Goal: Task Accomplishment & Management: Manage account settings

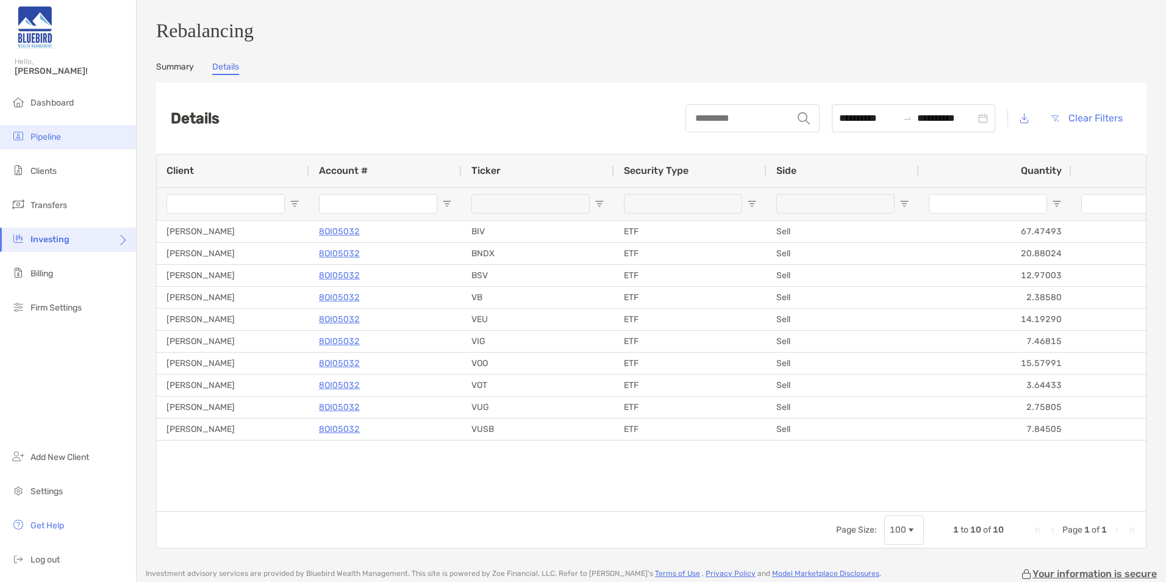
click at [85, 132] on li "Pipeline" at bounding box center [68, 137] width 136 height 24
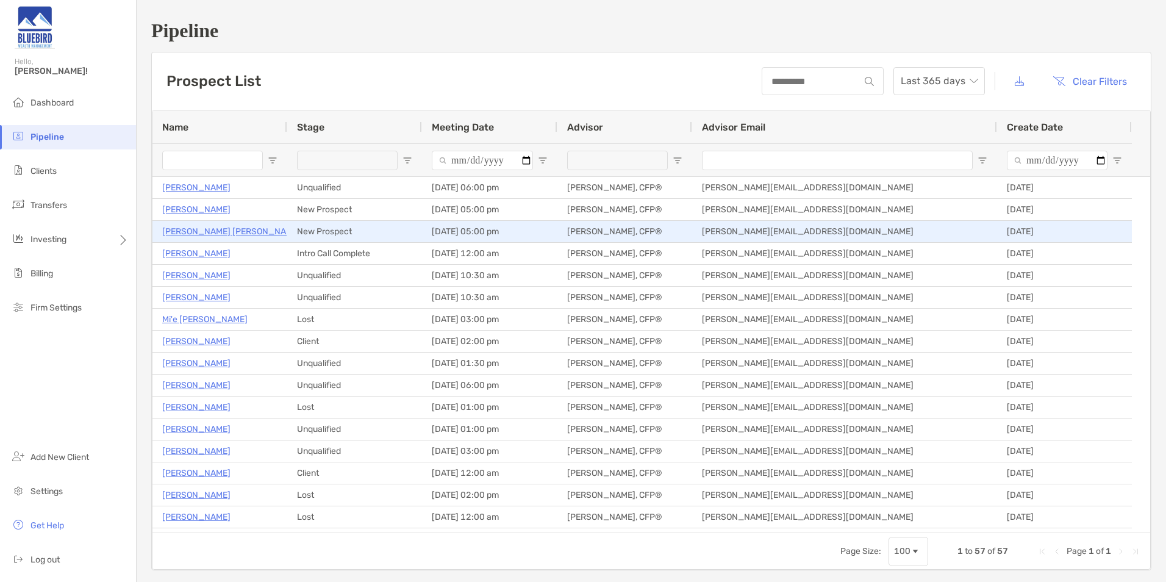
click at [207, 227] on p "[PERSON_NAME] [PERSON_NAME]" at bounding box center [231, 231] width 138 height 15
click at [184, 229] on p "[PERSON_NAME] [PERSON_NAME]" at bounding box center [231, 231] width 138 height 15
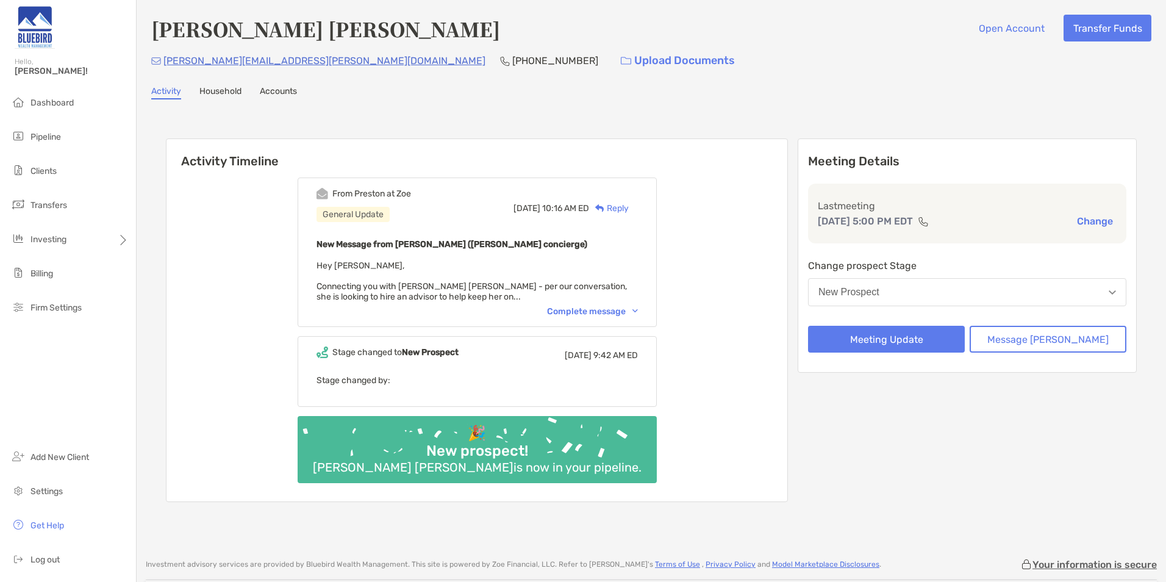
click at [1085, 218] on button "Change" at bounding box center [1094, 221] width 43 height 13
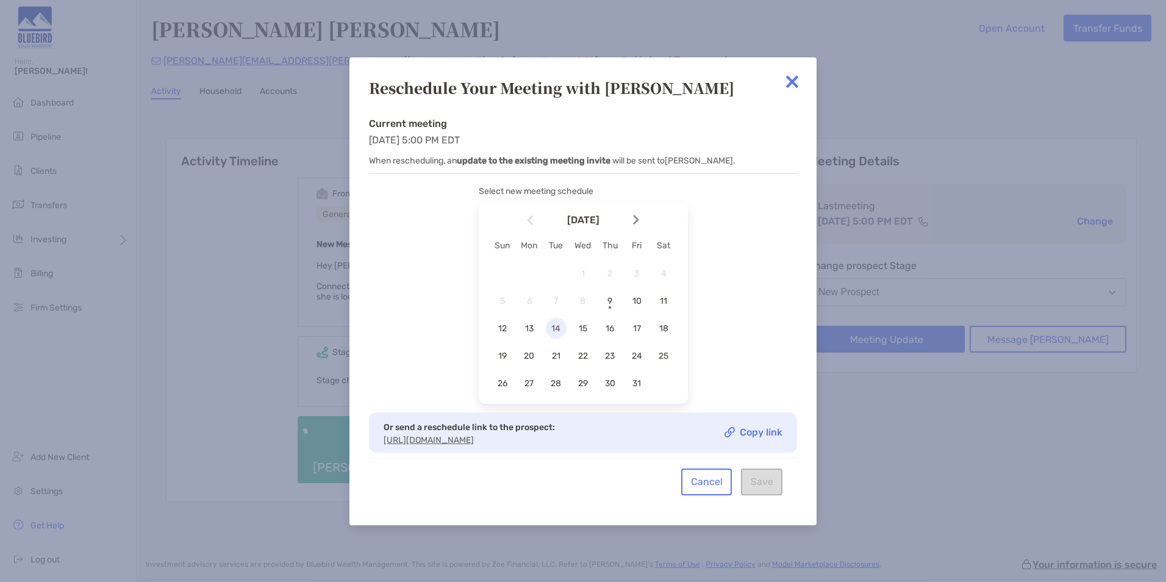
click at [553, 324] on span "14" at bounding box center [556, 328] width 21 height 10
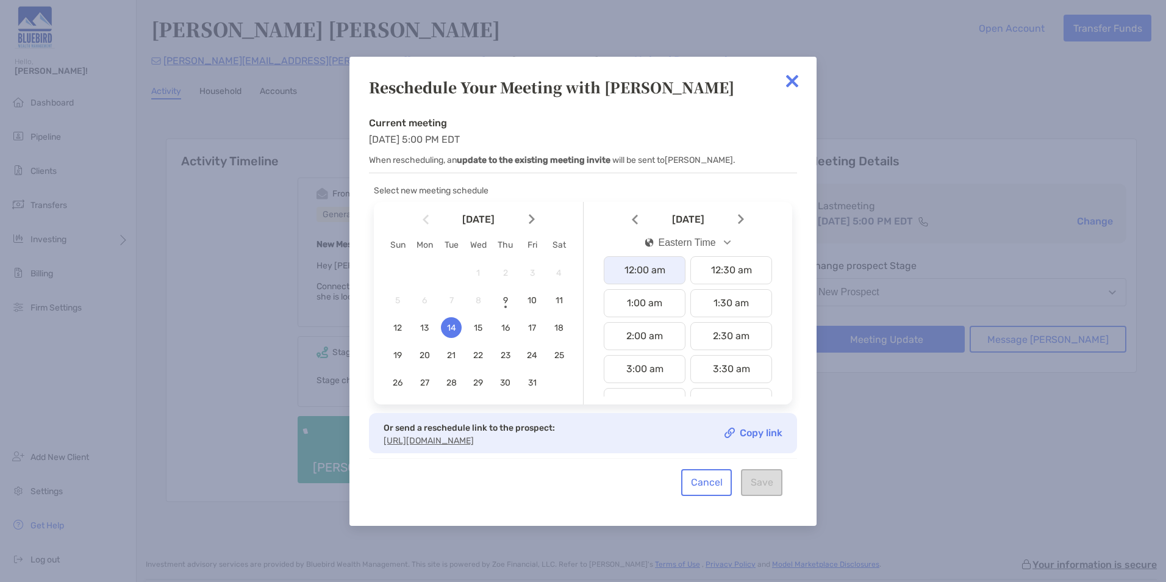
click at [630, 262] on div "12:00 am" at bounding box center [645, 270] width 82 height 28
click at [640, 268] on div "12:00 am" at bounding box center [645, 270] width 82 height 28
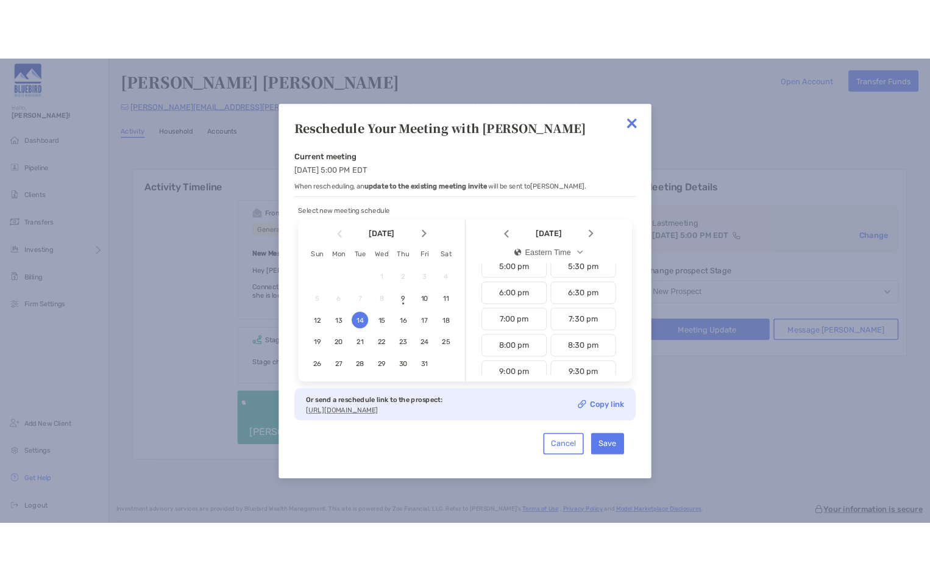
scroll to position [552, 0]
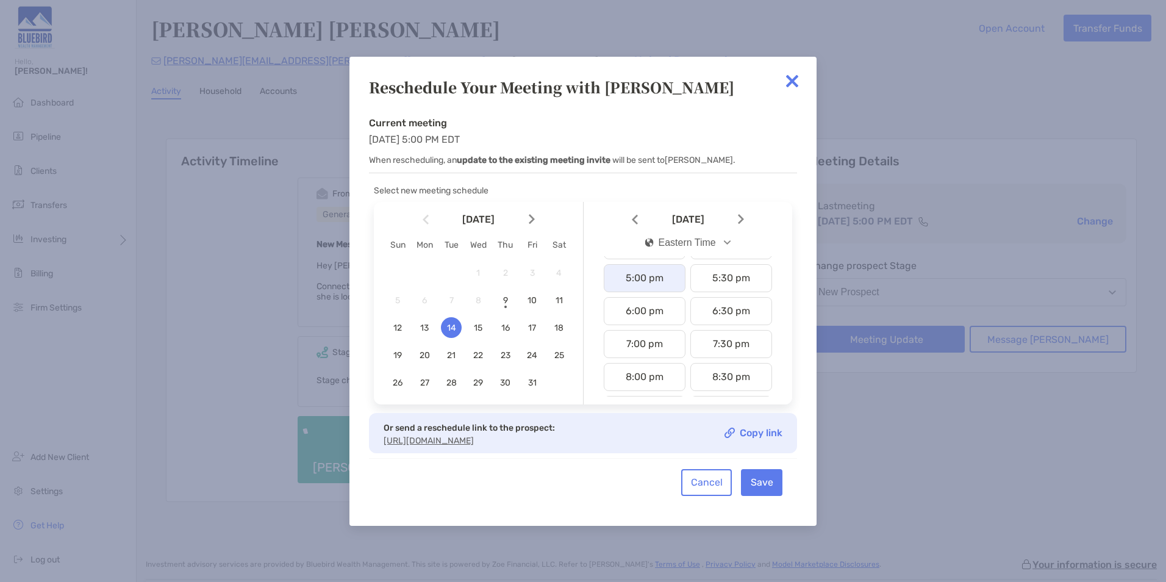
click at [655, 281] on div "5:00 pm" at bounding box center [645, 278] width 82 height 28
click at [760, 490] on button "Save" at bounding box center [761, 482] width 41 height 27
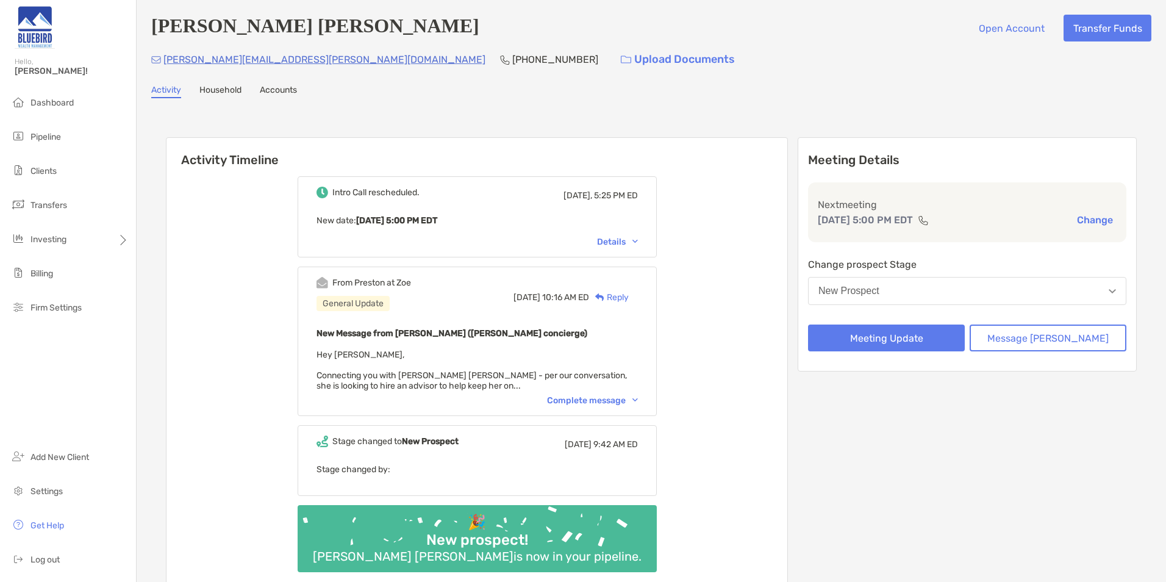
click at [1079, 226] on button "Change" at bounding box center [1094, 219] width 43 height 13
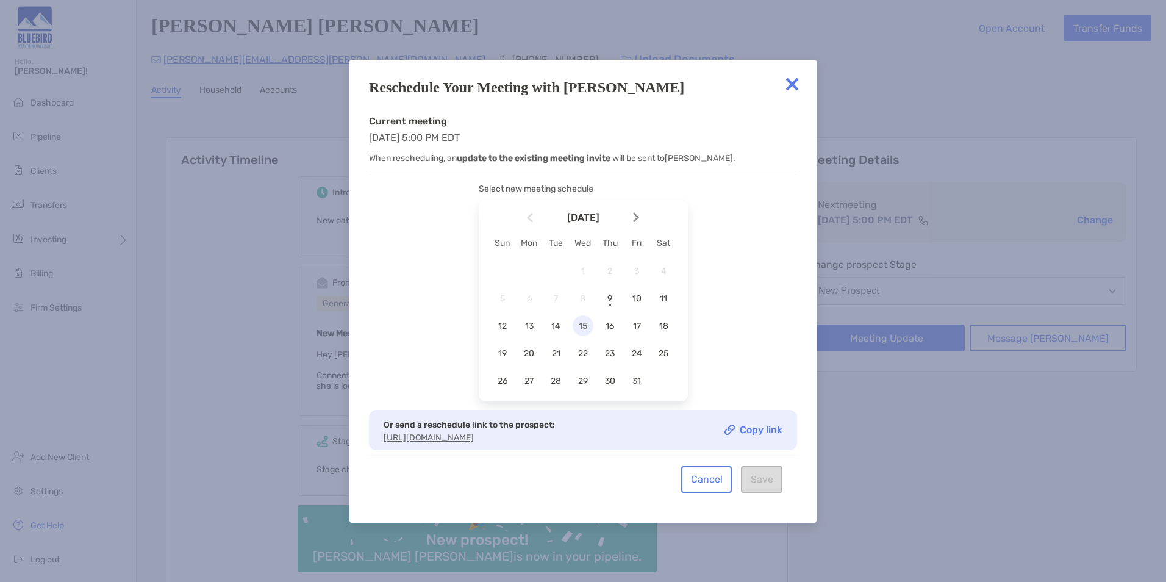
click at [577, 324] on span "15" at bounding box center [583, 326] width 21 height 10
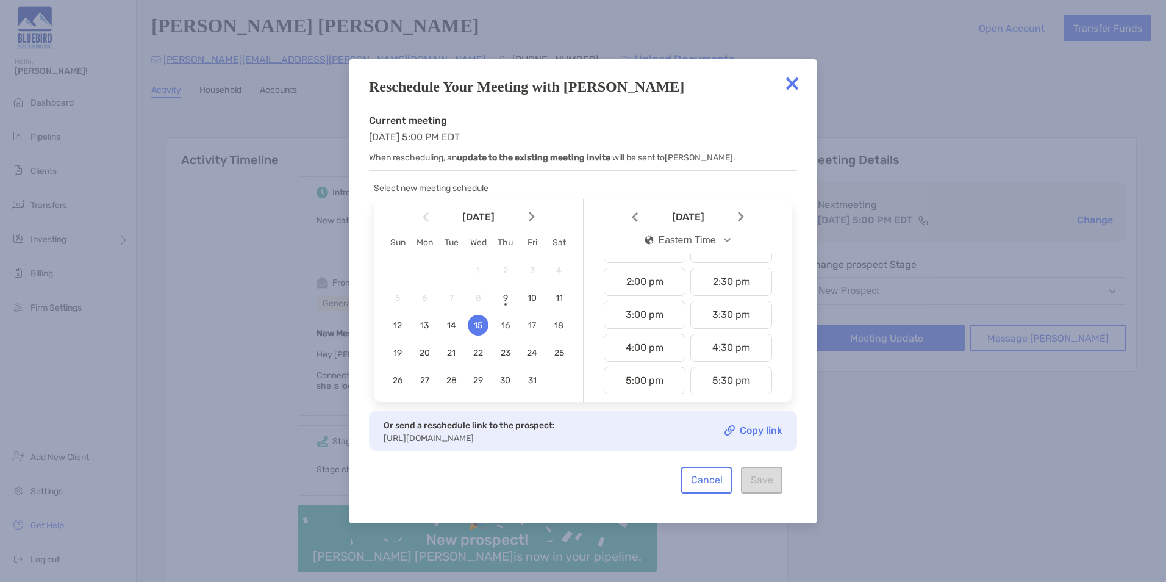
scroll to position [459, 0]
click at [666, 367] on div "5:00 pm" at bounding box center [645, 368] width 82 height 28
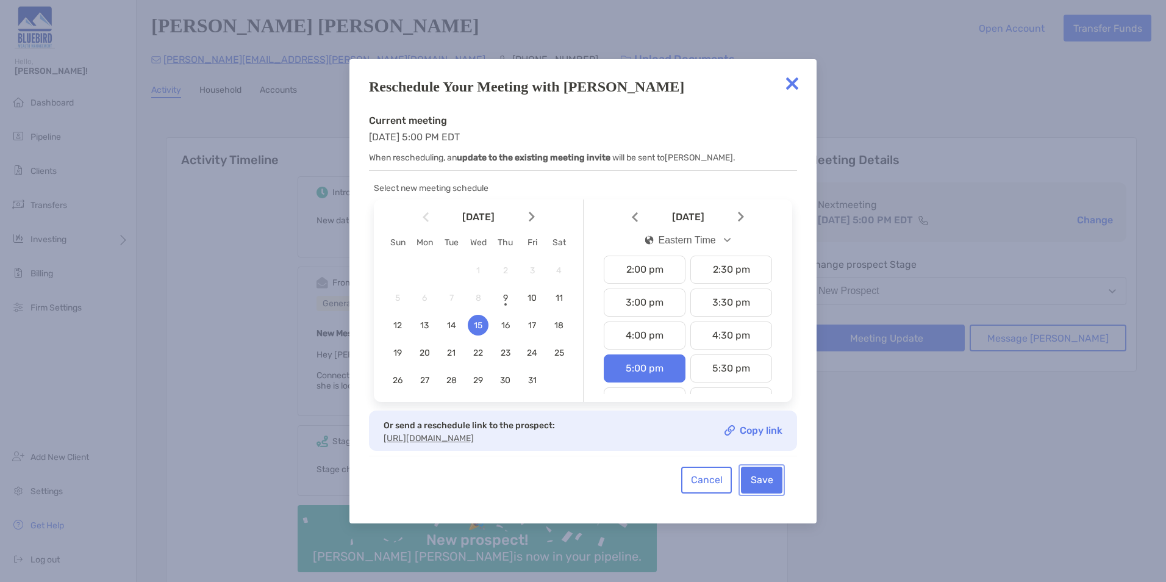
click at [762, 485] on button "Save" at bounding box center [761, 479] width 41 height 27
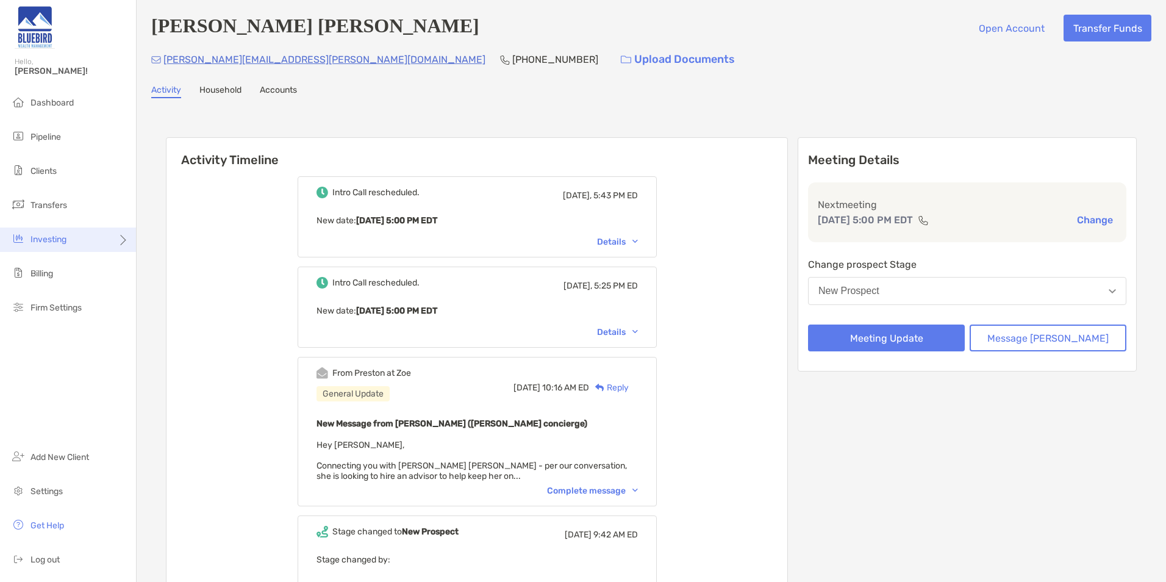
click at [77, 241] on div "Investing" at bounding box center [68, 239] width 136 height 24
click at [184, 243] on span "Portfolios" at bounding box center [165, 239] width 37 height 10
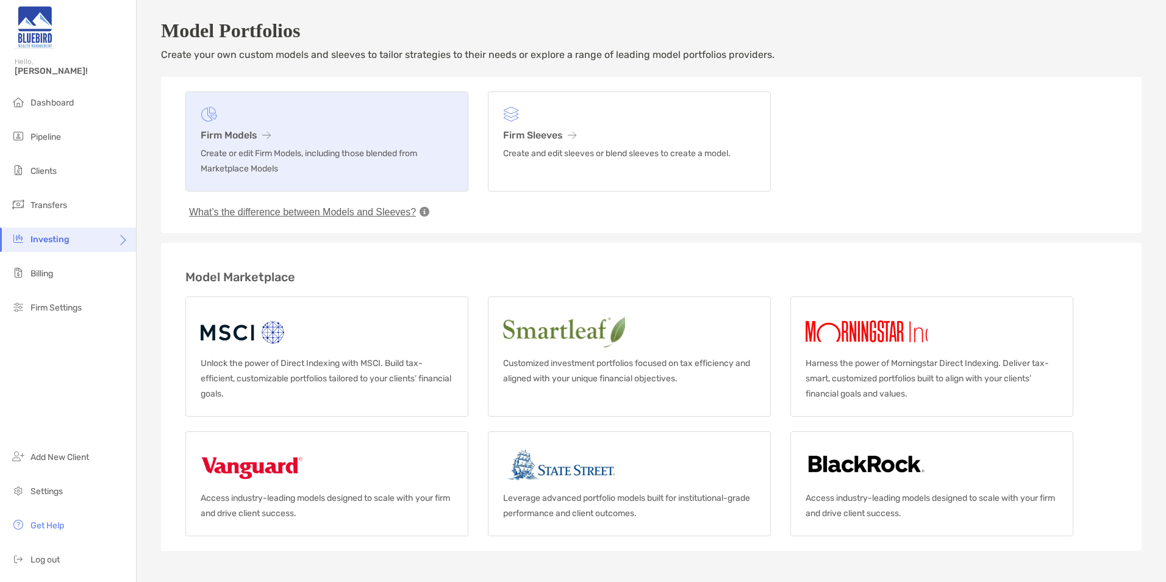
click at [329, 141] on h3 "Firm Models" at bounding box center [327, 135] width 252 height 12
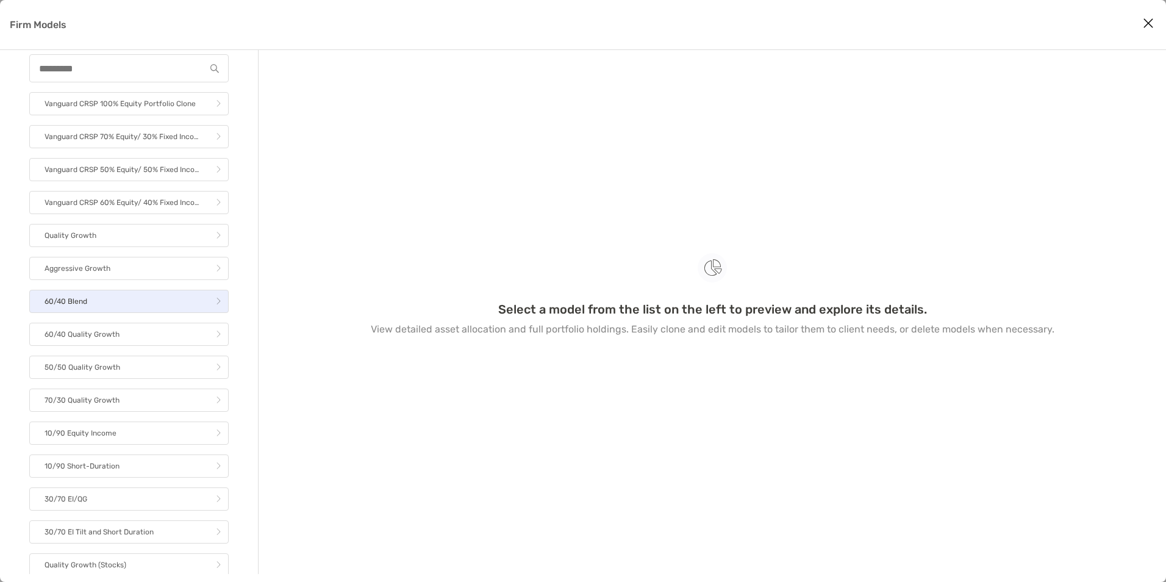
scroll to position [42, 0]
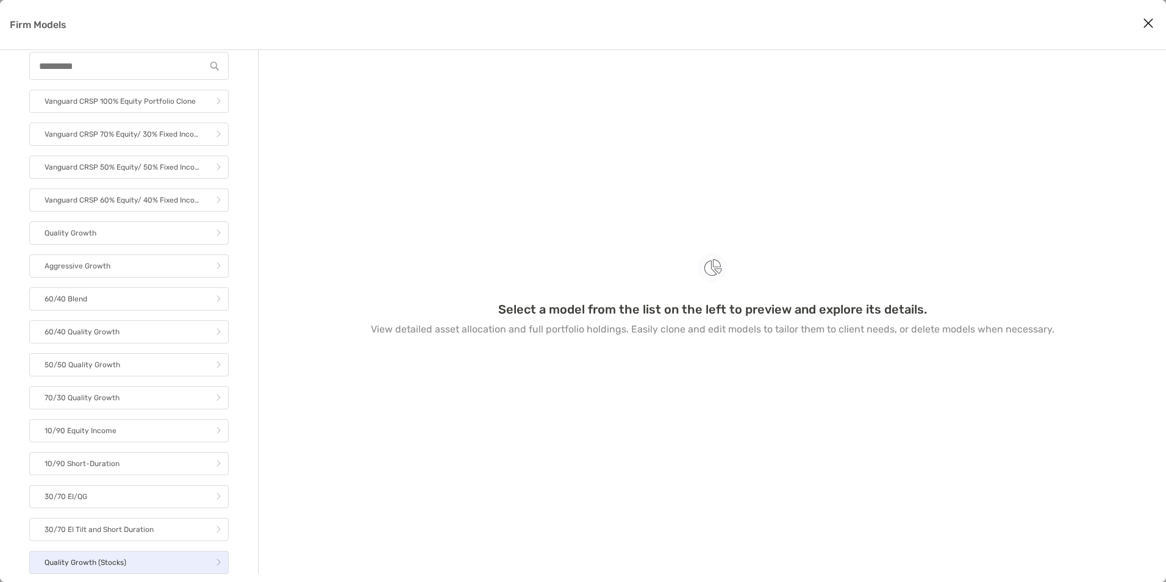
click at [126, 566] on link "Quality Growth (Stocks)" at bounding box center [128, 562] width 199 height 23
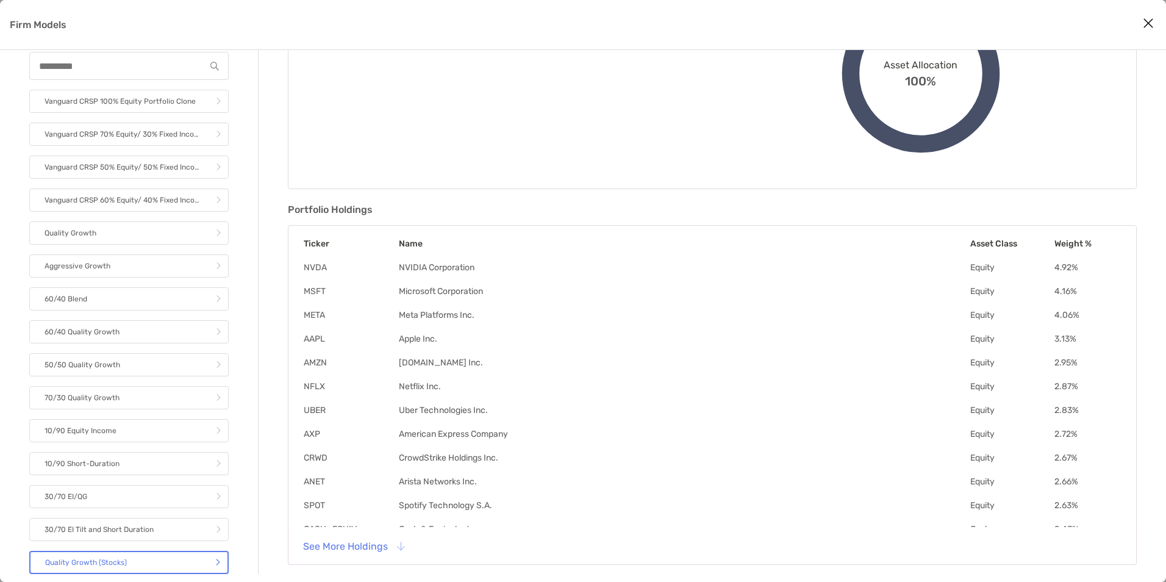
scroll to position [184, 0]
click at [366, 552] on button "See More Holdings" at bounding box center [353, 545] width 120 height 27
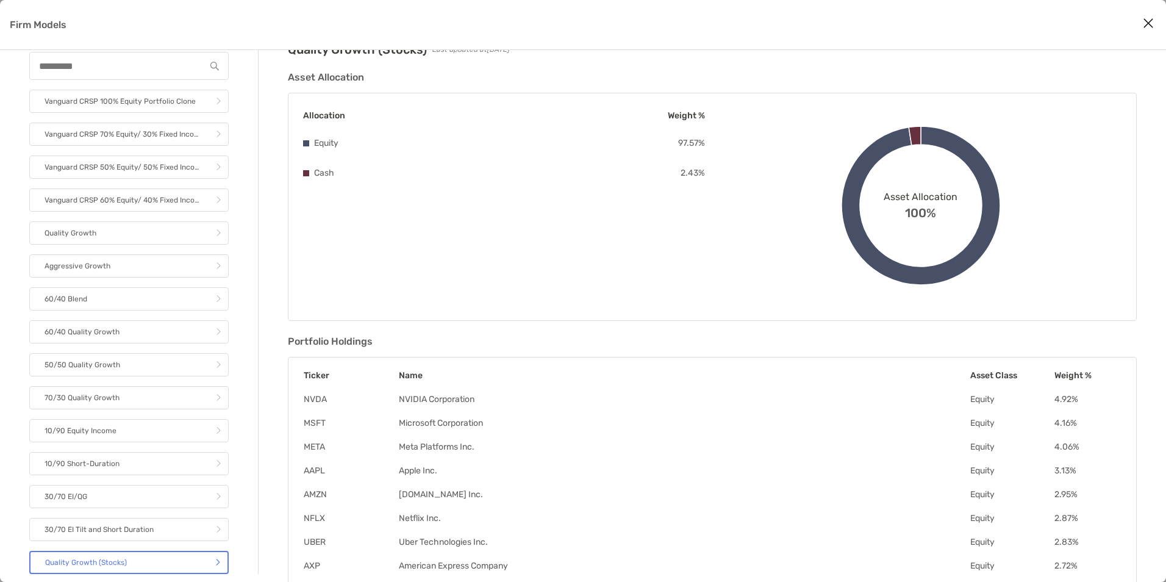
scroll to position [61, 0]
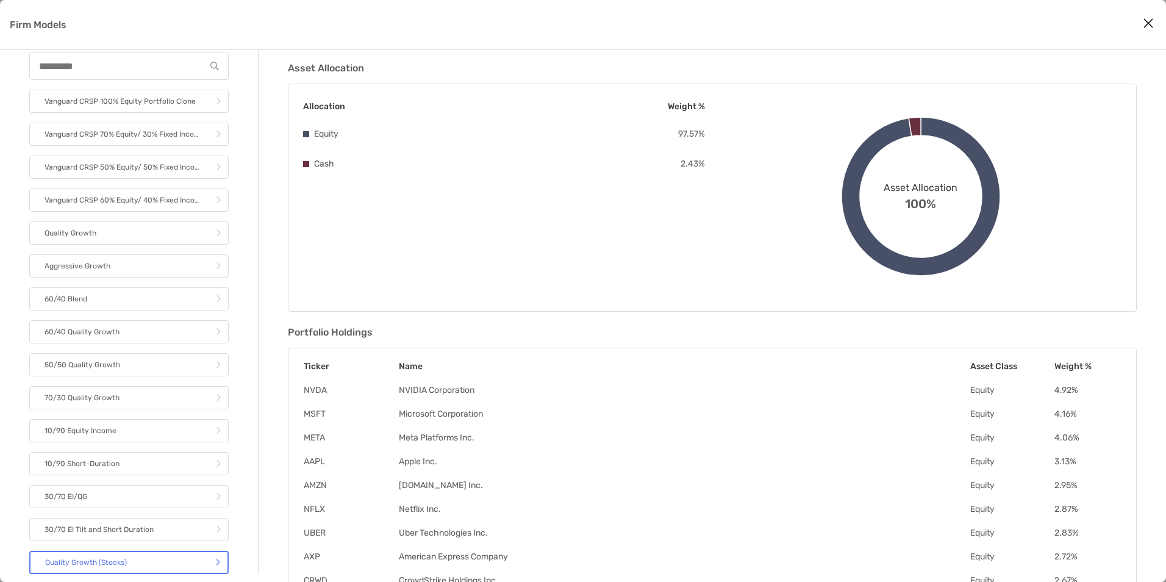
click at [570, 259] on div "Allocation Weight % Equity 97.57 % Cash 2.43 % Asset Allocation 100%" at bounding box center [712, 198] width 849 height 228
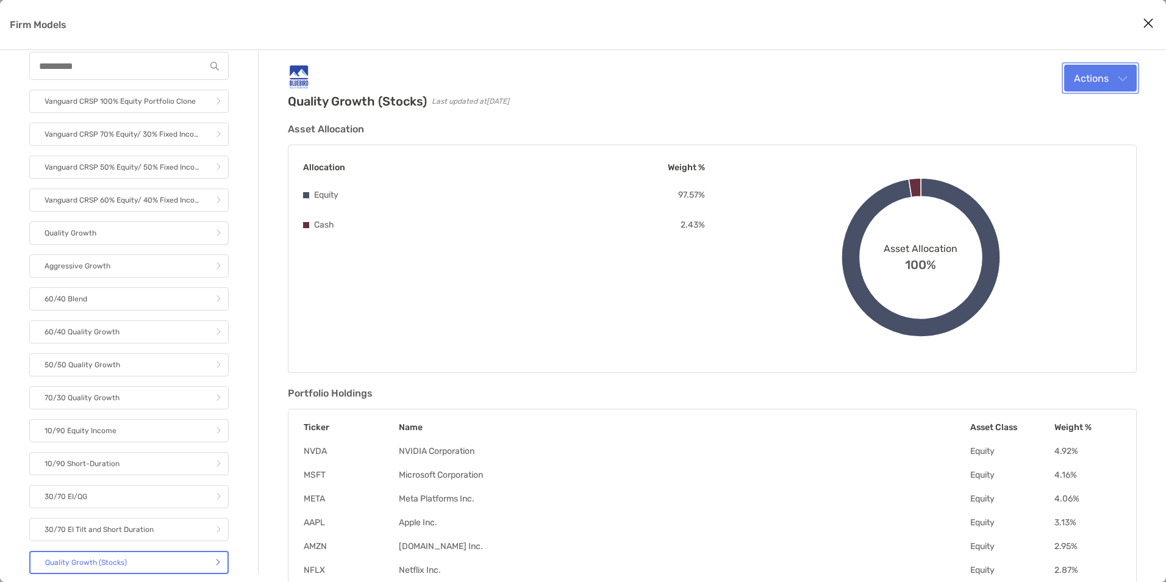
click at [1134, 72] on button "Actions" at bounding box center [1100, 78] width 73 height 27
click at [1154, 22] on button "Close modal" at bounding box center [1148, 24] width 18 height 18
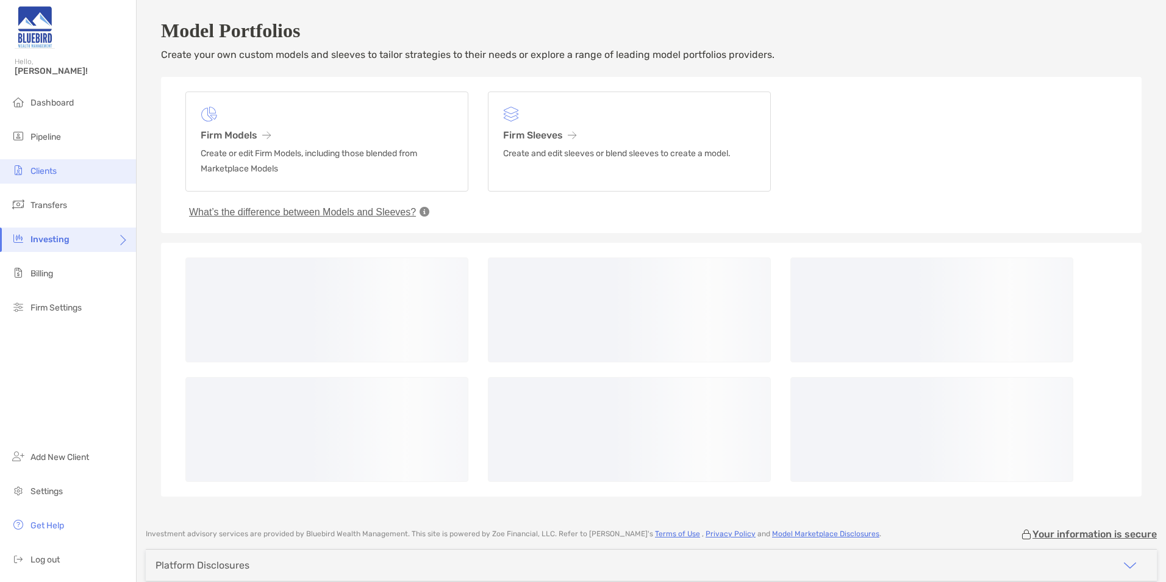
click at [84, 176] on li "Clients" at bounding box center [68, 171] width 136 height 24
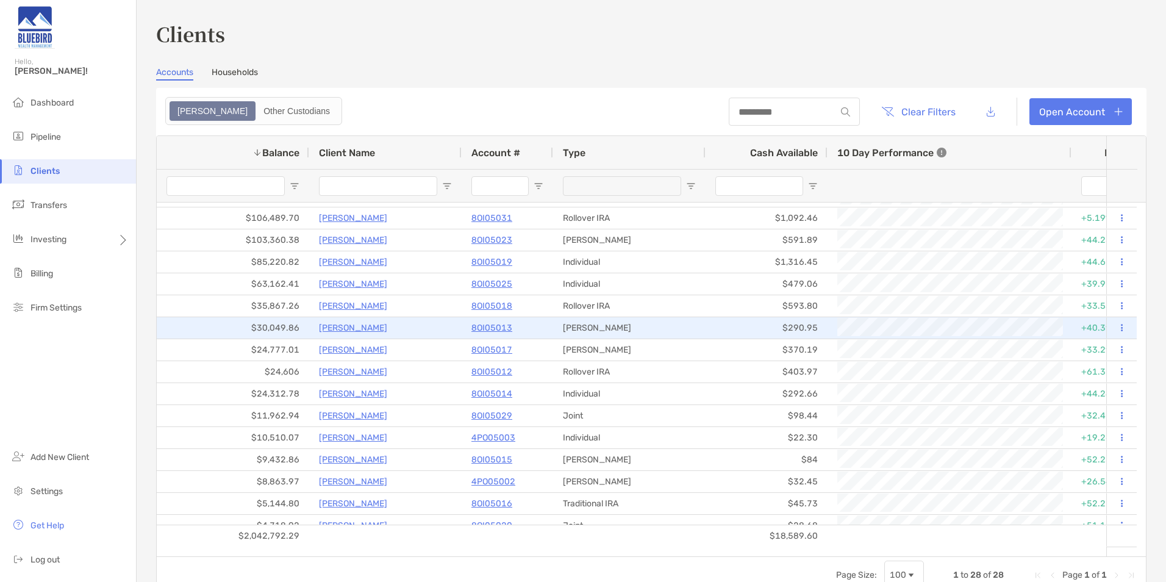
scroll to position [148, 0]
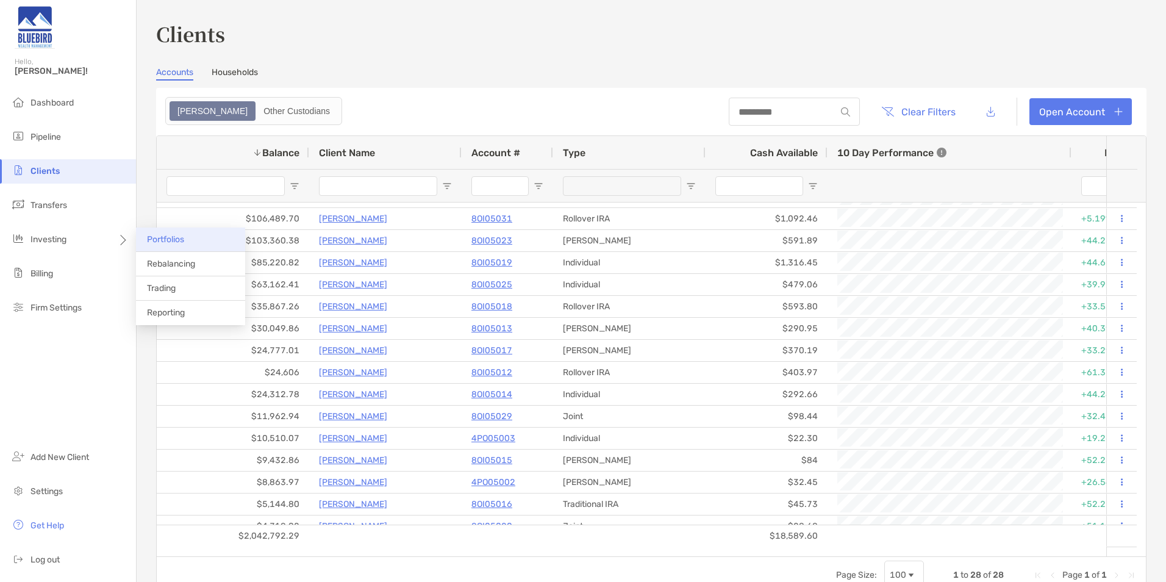
click at [169, 242] on span "Portfolios" at bounding box center [165, 239] width 37 height 10
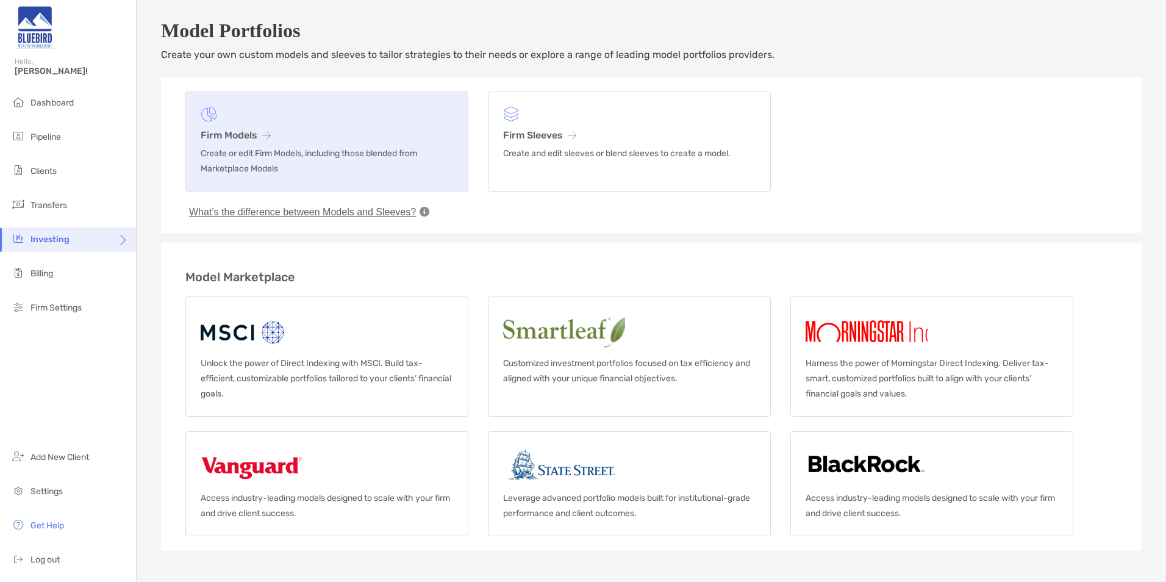
click at [361, 152] on p "Create or edit Firm Models, including those blended from Marketplace Models" at bounding box center [327, 161] width 252 height 30
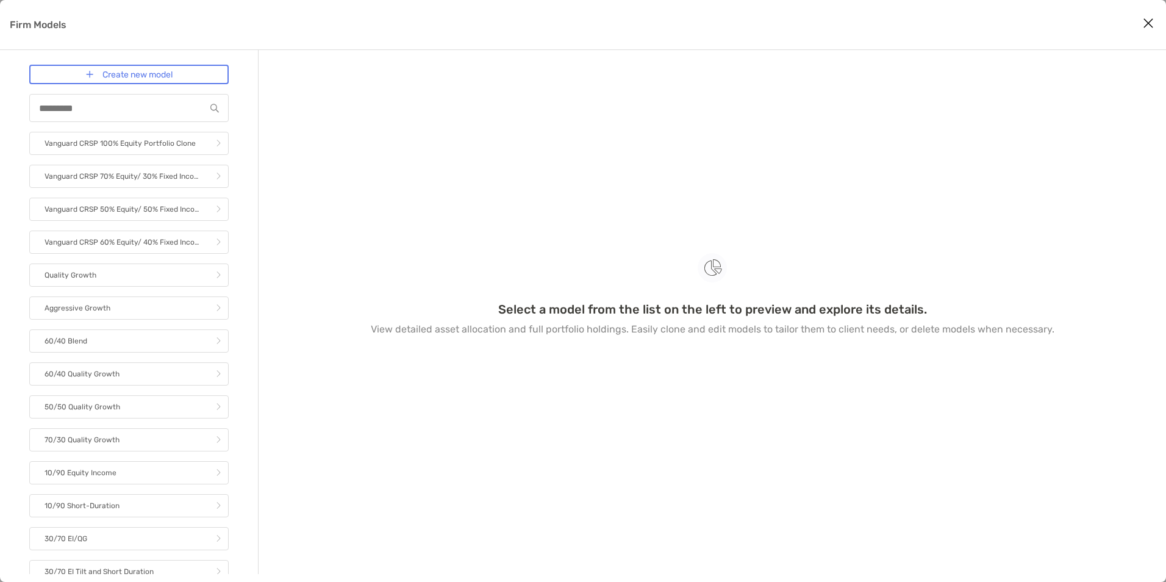
scroll to position [42, 0]
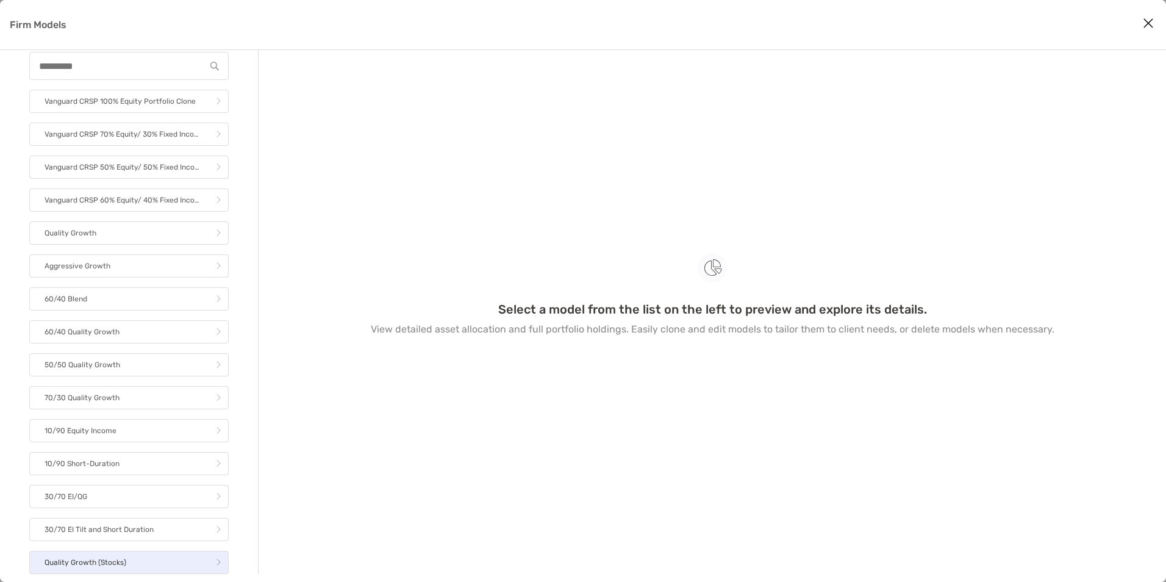
click at [115, 551] on link "Quality Growth (Stocks)" at bounding box center [128, 562] width 199 height 23
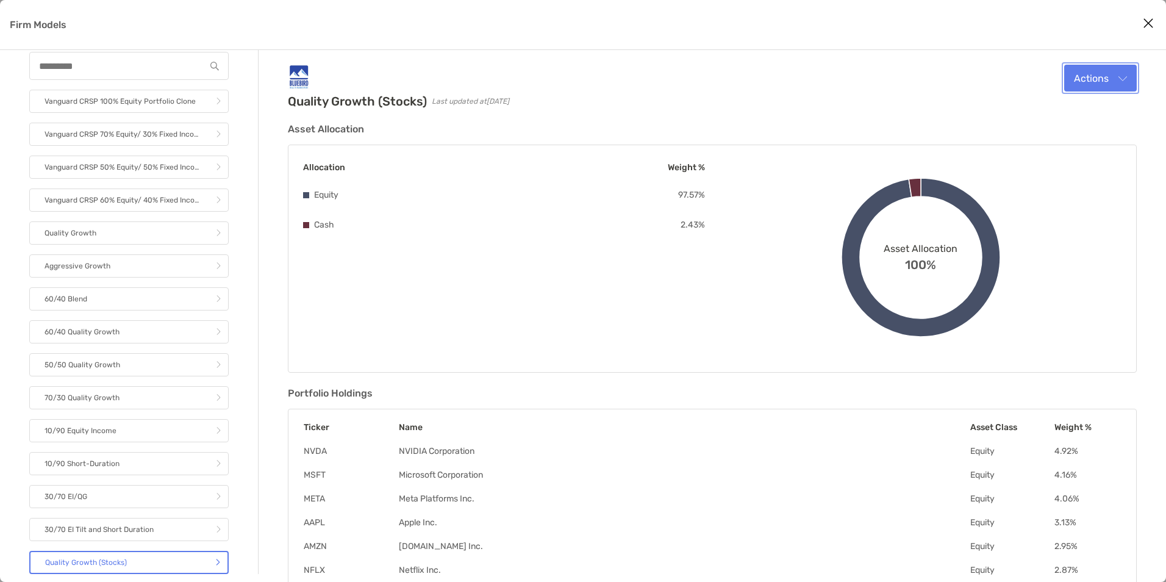
click at [1085, 90] on button "Actions" at bounding box center [1100, 78] width 73 height 27
click at [1081, 101] on button "Edit" at bounding box center [1084, 107] width 104 height 31
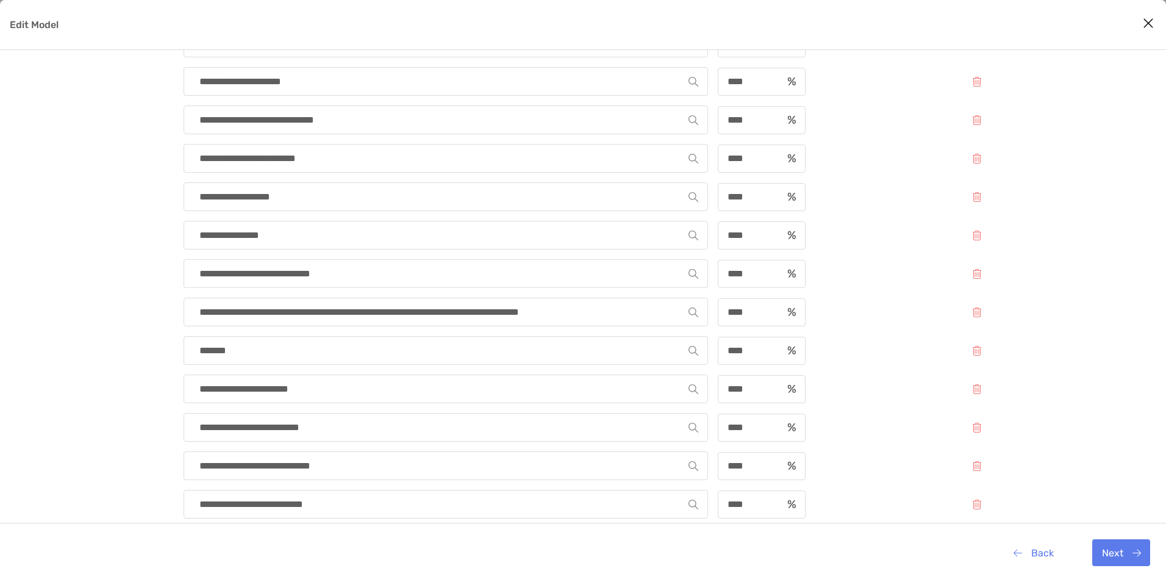
scroll to position [1098, 0]
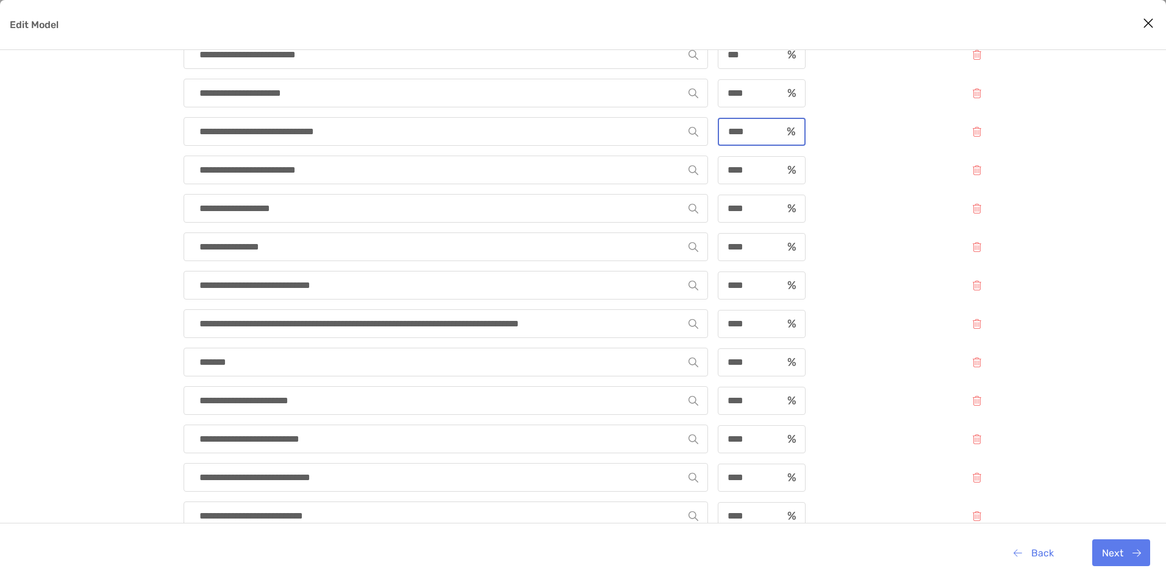
click at [760, 127] on input "****" at bounding box center [750, 131] width 63 height 10
drag, startPoint x: 763, startPoint y: 129, endPoint x: 726, endPoint y: 124, distance: 37.6
click at [726, 124] on div "****" at bounding box center [762, 132] width 88 height 28
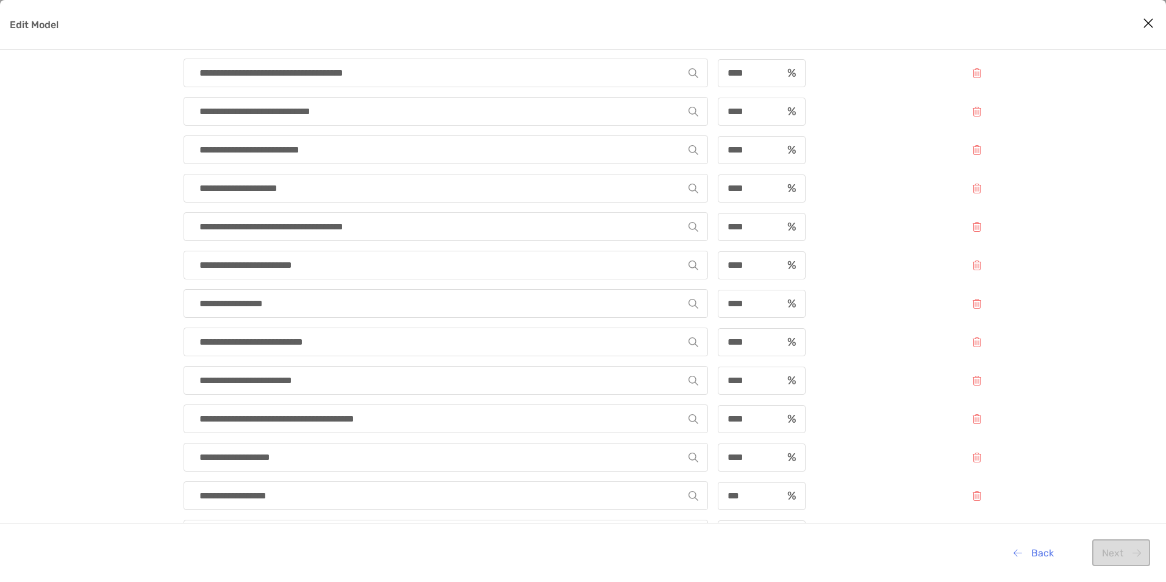
scroll to position [190, 0]
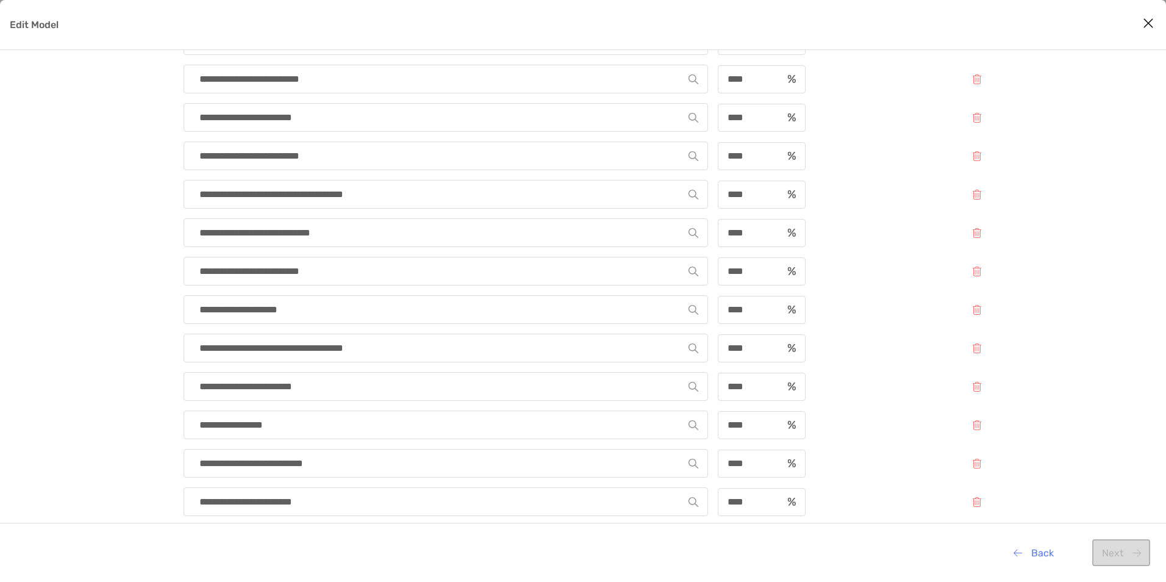
type input "*"
drag, startPoint x: 757, startPoint y: 344, endPoint x: 698, endPoint y: 343, distance: 58.5
click at [701, 343] on div "**********" at bounding box center [587, 348] width 807 height 29
type input "***"
click at [839, 318] on div "**********" at bounding box center [587, 309] width 807 height 29
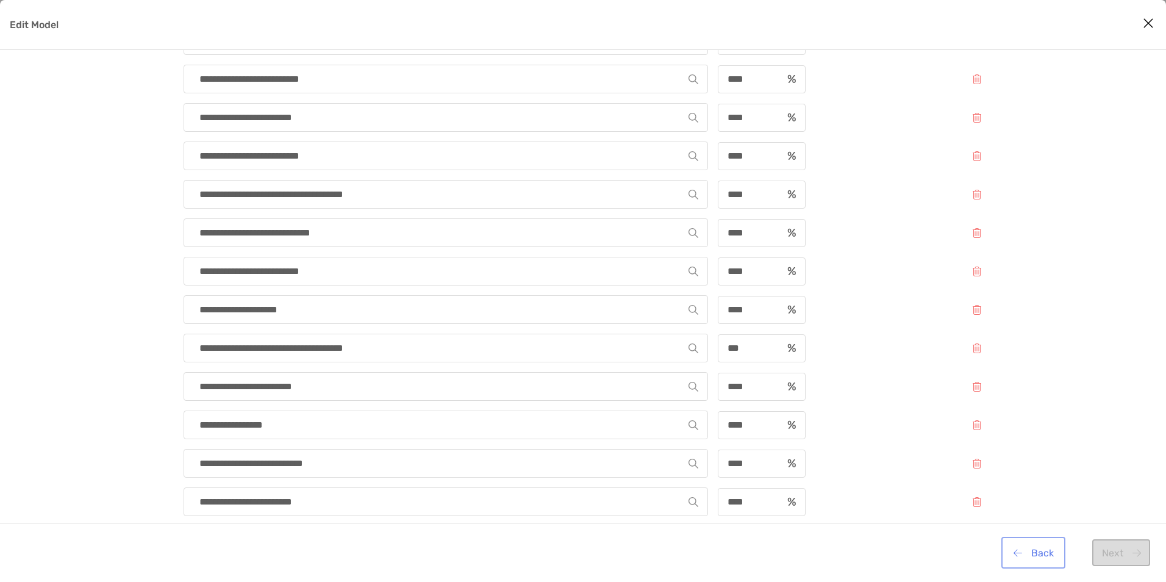
click at [1042, 553] on button "Back" at bounding box center [1033, 552] width 59 height 27
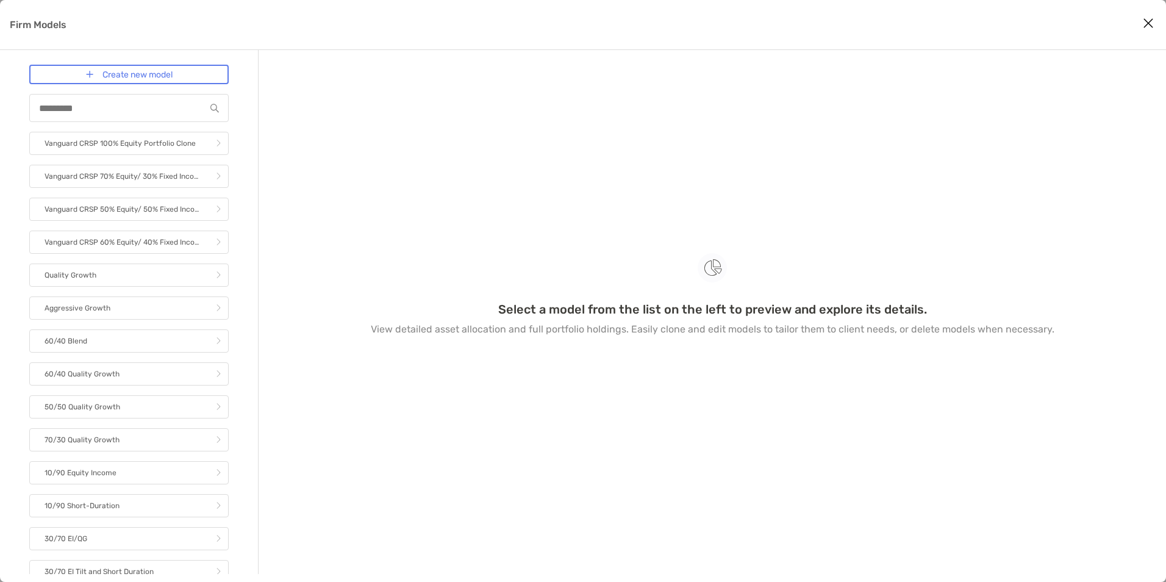
click at [1140, 29] on button "Close modal" at bounding box center [1148, 24] width 18 height 18
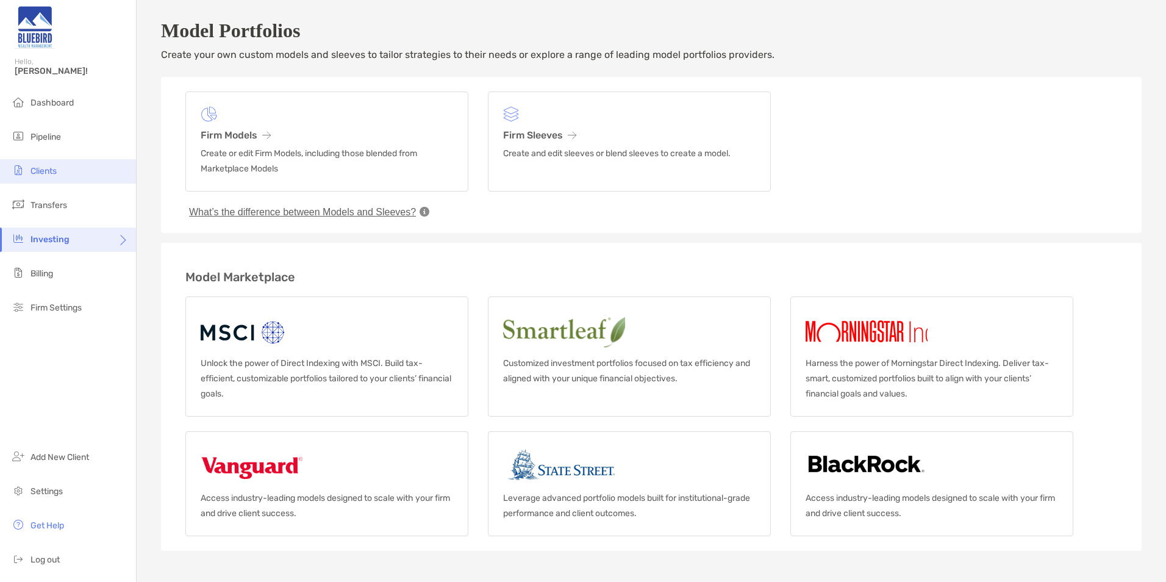
click at [65, 165] on li "Clients" at bounding box center [68, 171] width 136 height 24
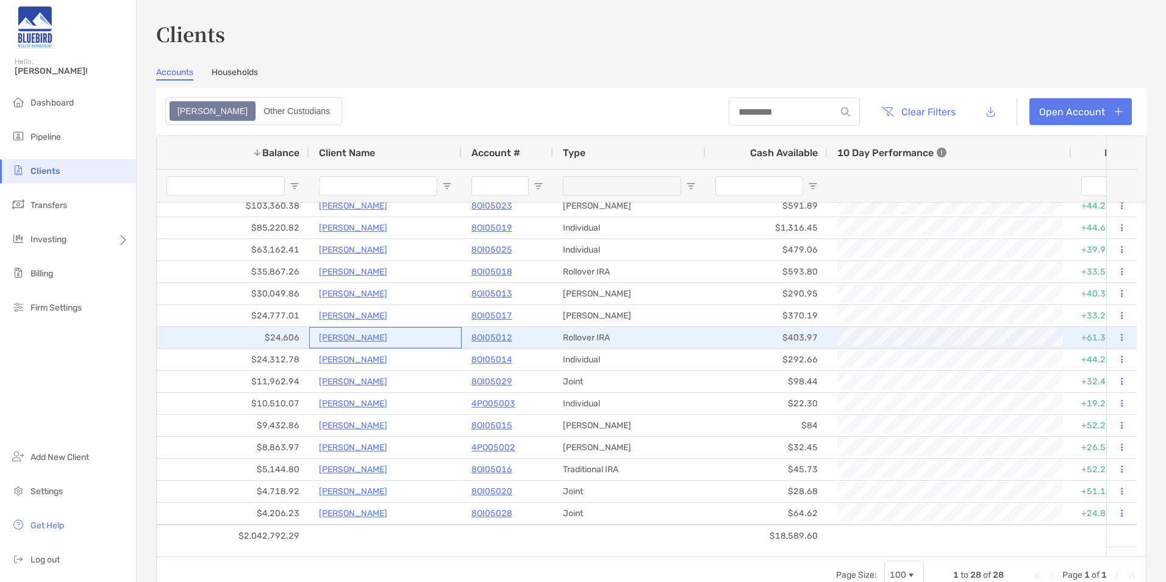
click at [348, 341] on p "Keith Corbett" at bounding box center [353, 337] width 68 height 15
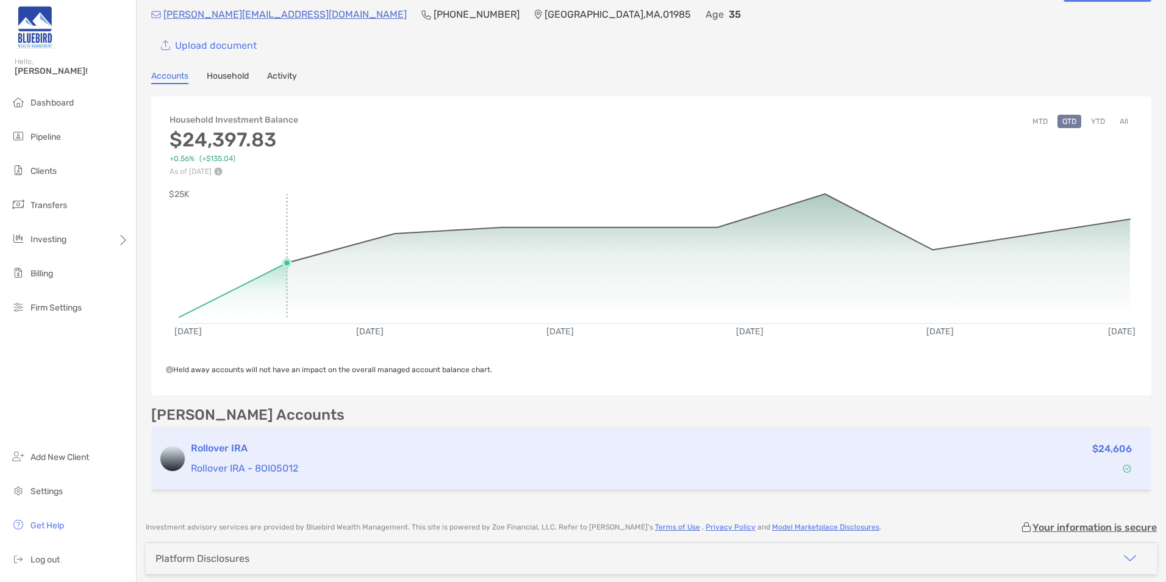
scroll to position [61, 0]
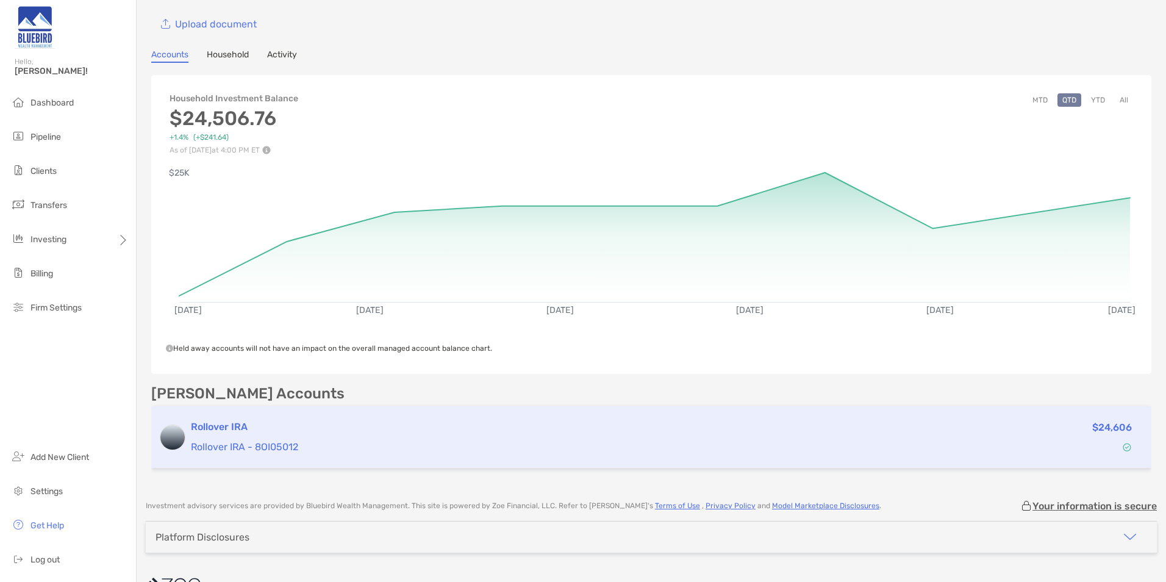
click at [313, 422] on h3 "Rollover IRA" at bounding box center [547, 427] width 712 height 15
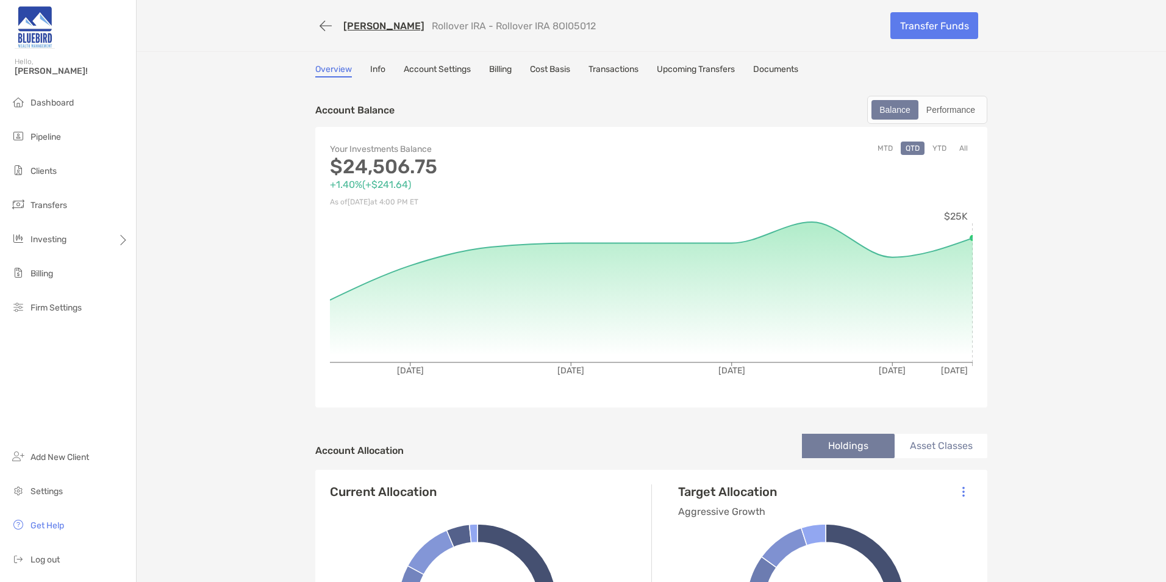
click at [964, 146] on button "All" at bounding box center [963, 147] width 18 height 13
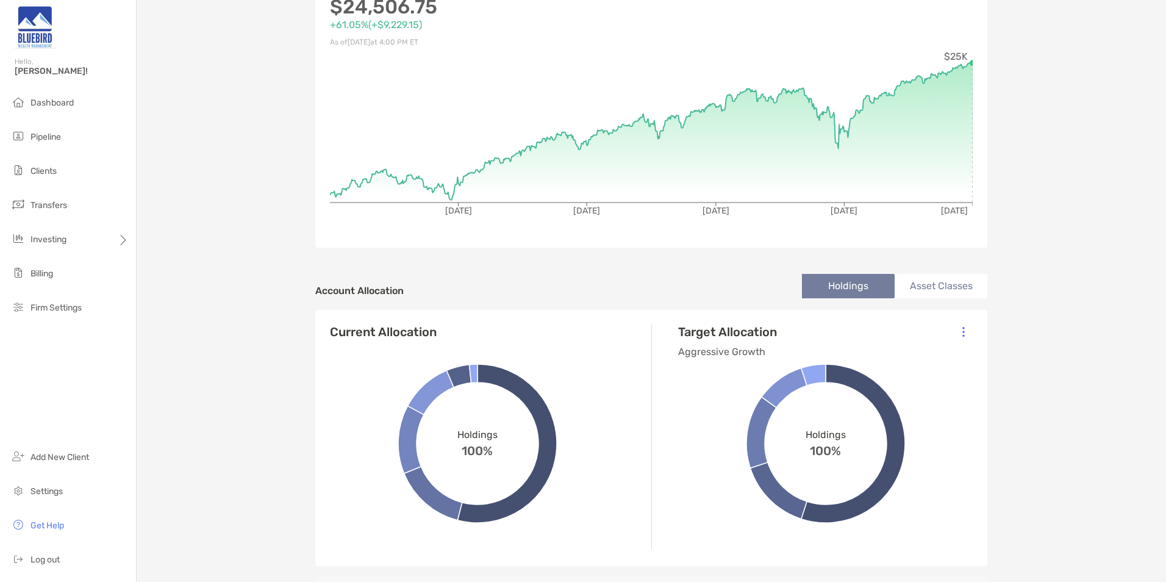
scroll to position [183, 0]
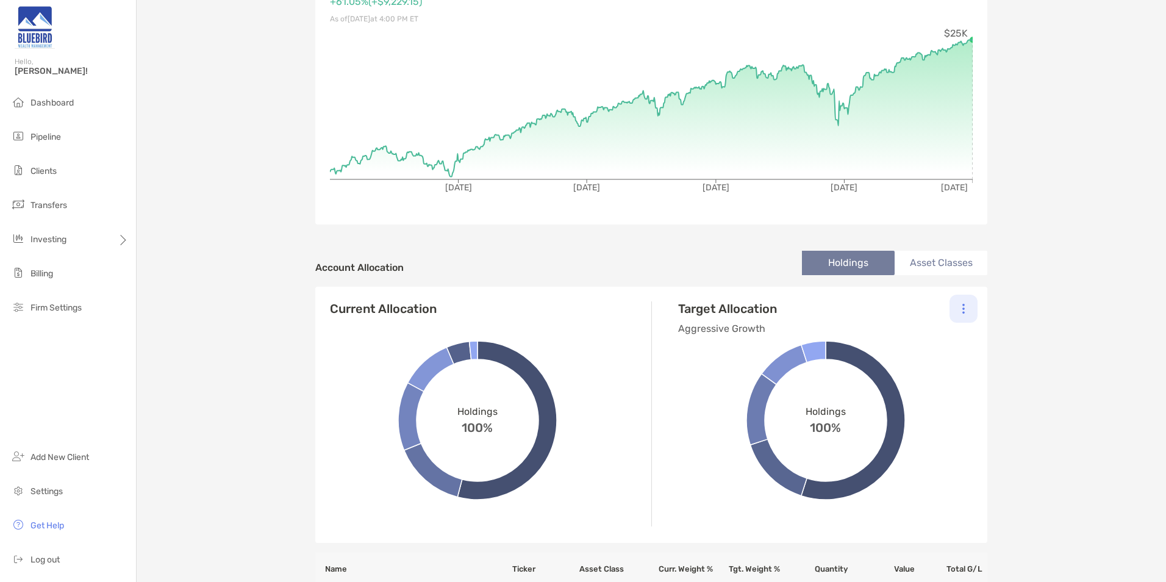
click at [962, 311] on img at bounding box center [963, 308] width 2 height 11
click at [894, 340] on p "Change Model" at bounding box center [879, 341] width 55 height 15
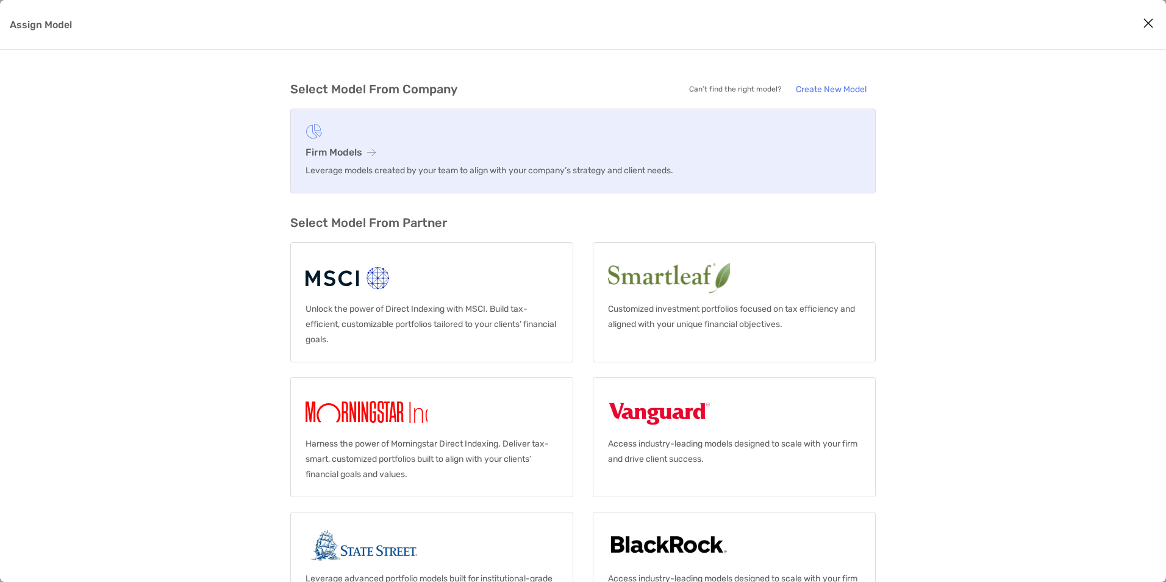
click at [334, 157] on h3 "Firm Models" at bounding box center [582, 152] width 555 height 12
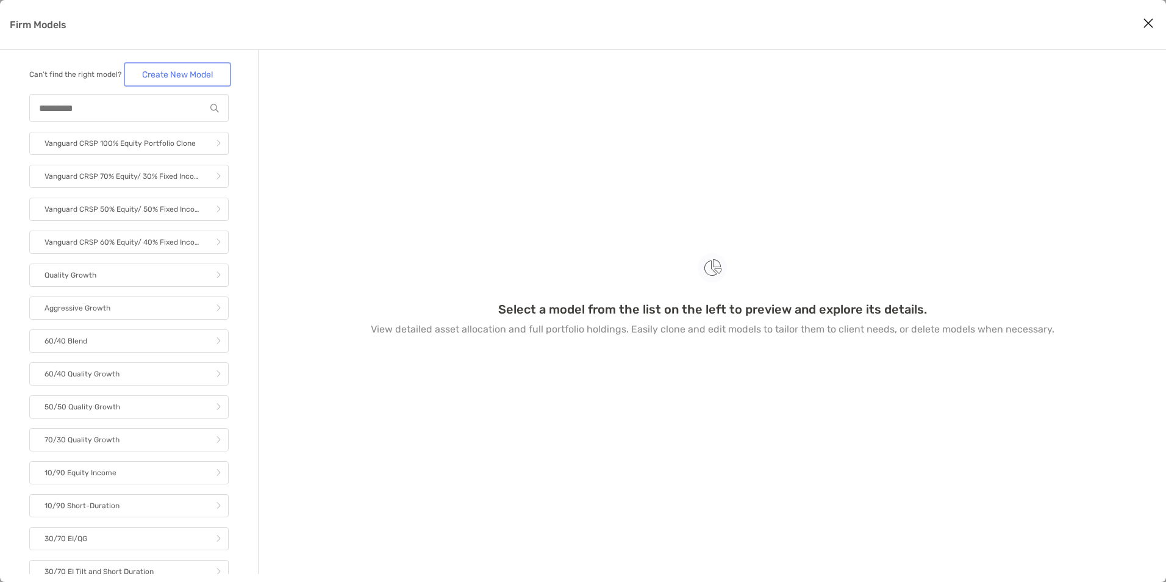
click at [193, 79] on link "Create New Model" at bounding box center [177, 75] width 102 height 20
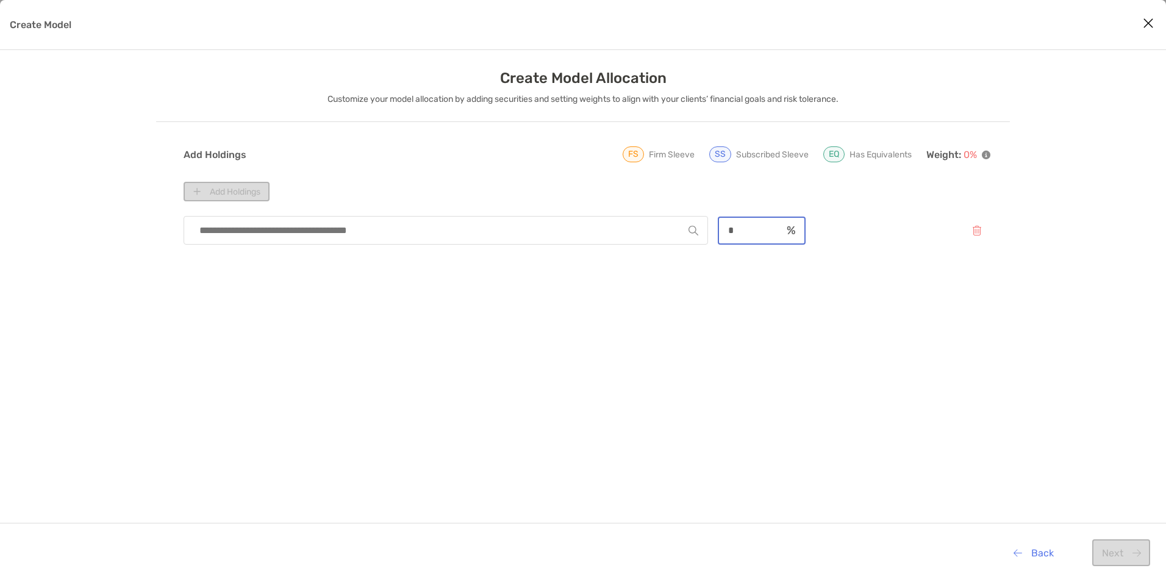
click at [740, 231] on input "*" at bounding box center [750, 230] width 63 height 10
click at [1144, 25] on icon "Close modal" at bounding box center [1148, 23] width 11 height 15
click at [983, 227] on button "Create Model" at bounding box center [976, 230] width 27 height 26
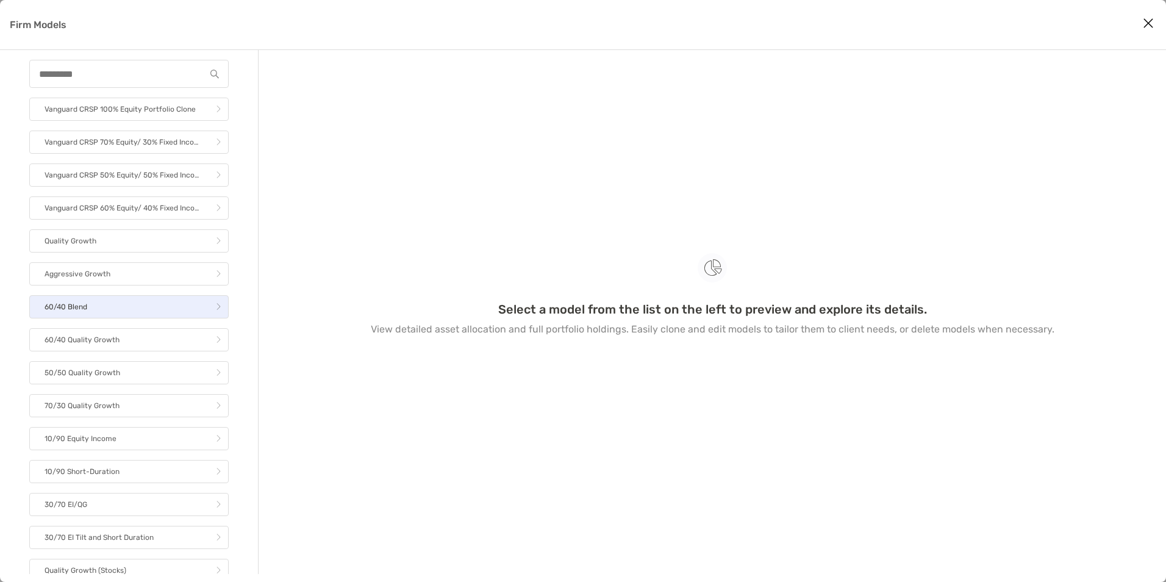
scroll to position [53, 0]
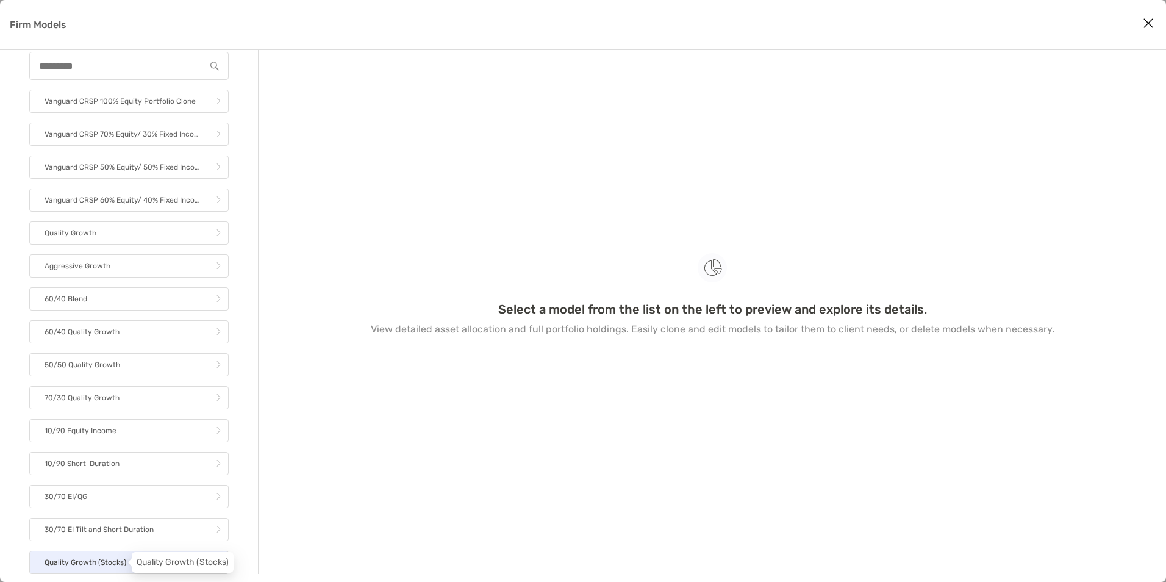
click at [107, 558] on p "Quality Growth (Stocks)" at bounding box center [86, 562] width 82 height 15
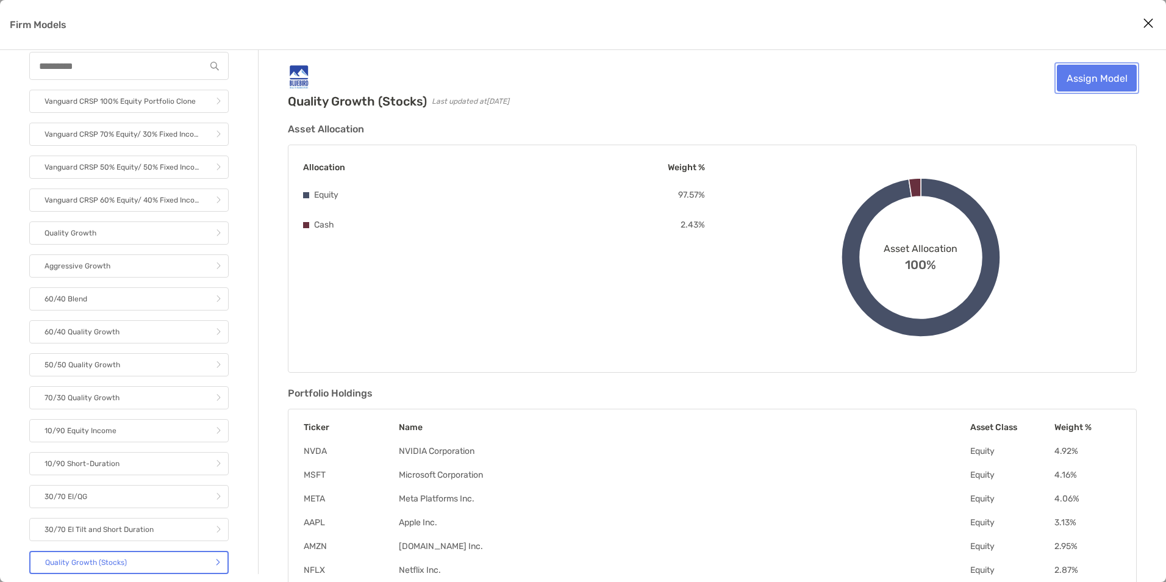
click at [1107, 71] on link "Assign Model" at bounding box center [1097, 78] width 80 height 27
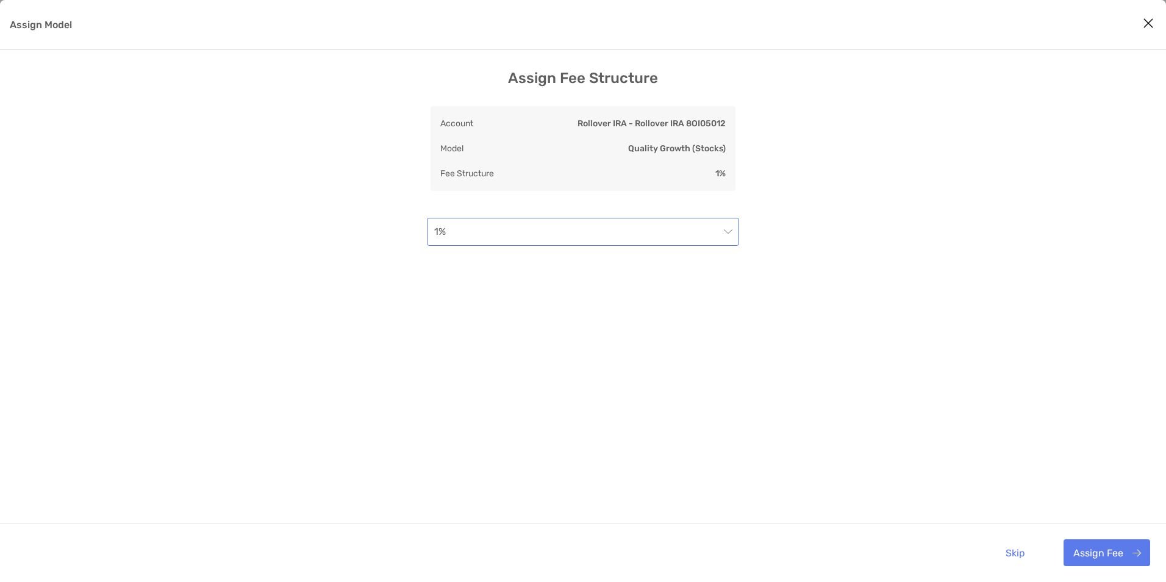
click at [534, 240] on span "1%" at bounding box center [583, 231] width 298 height 27
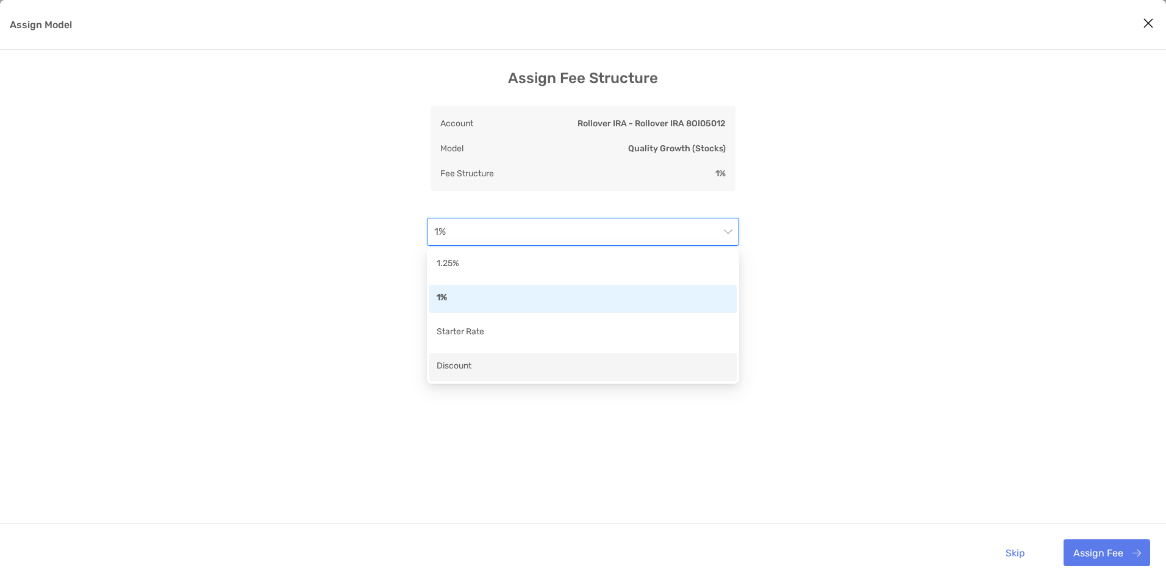
click at [490, 366] on div "Discount" at bounding box center [583, 366] width 293 height 15
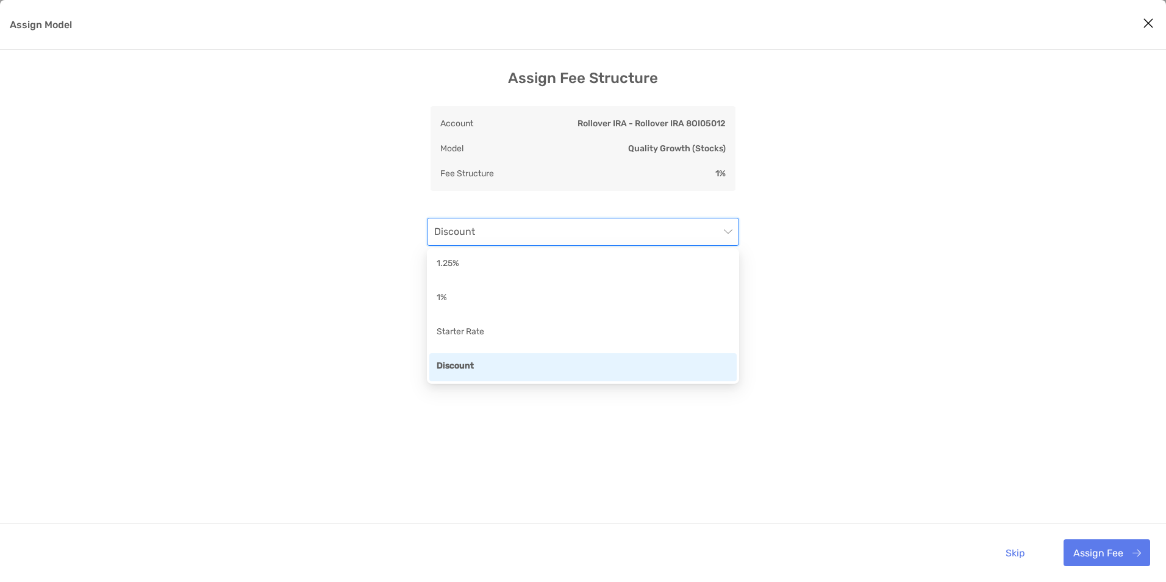
click at [652, 228] on span "Discount" at bounding box center [583, 231] width 298 height 27
click at [335, 329] on div "Assign Fee Structure Account Rollover IRA - Rollover IRA 8OI05012 Model Quality…" at bounding box center [583, 330] width 1166 height 520
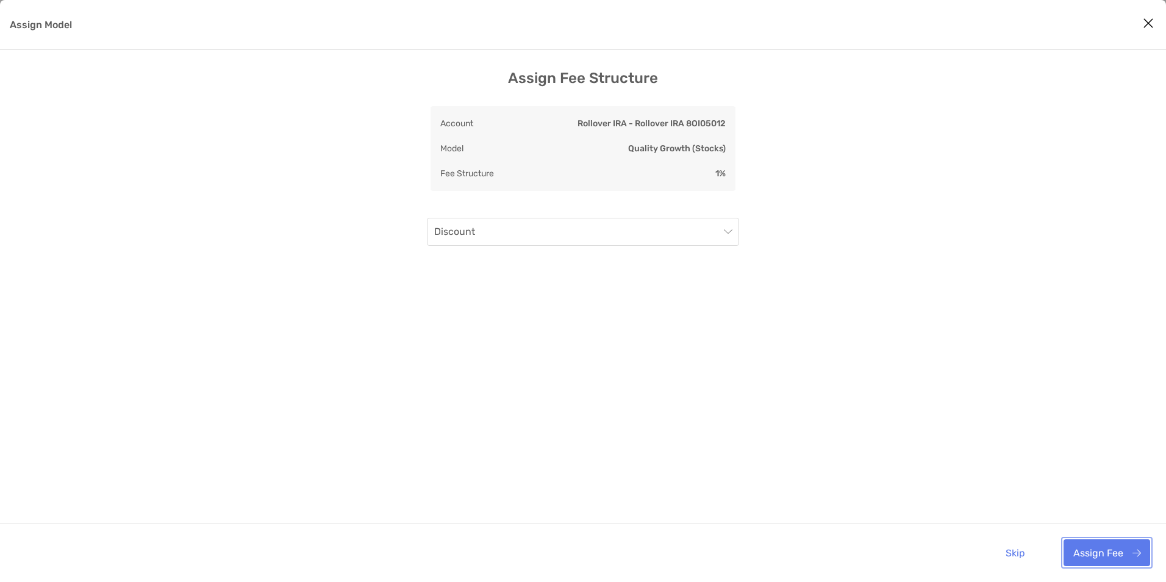
click at [1082, 554] on button "Assign Fee" at bounding box center [1106, 552] width 87 height 27
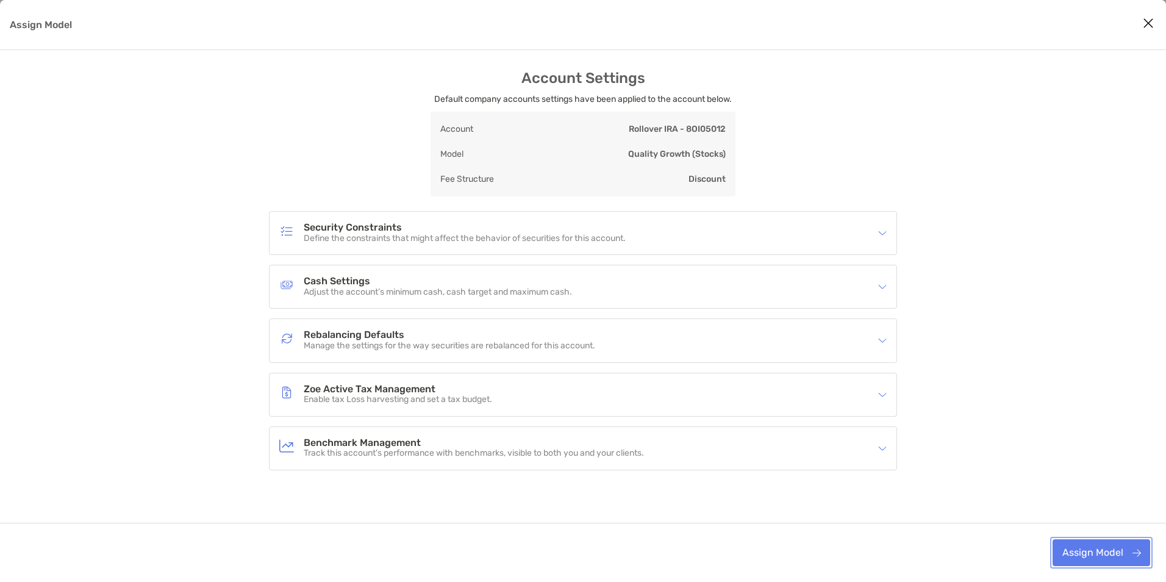
click at [1098, 543] on button "Assign Model" at bounding box center [1101, 552] width 98 height 27
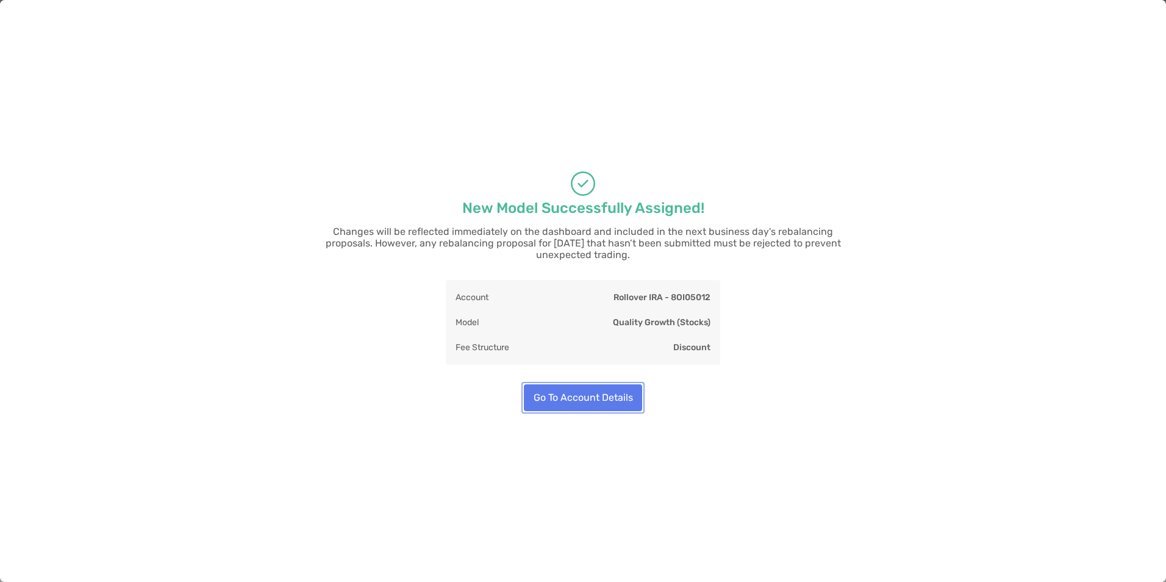
click at [596, 397] on button "Go To Account Details" at bounding box center [583, 397] width 118 height 27
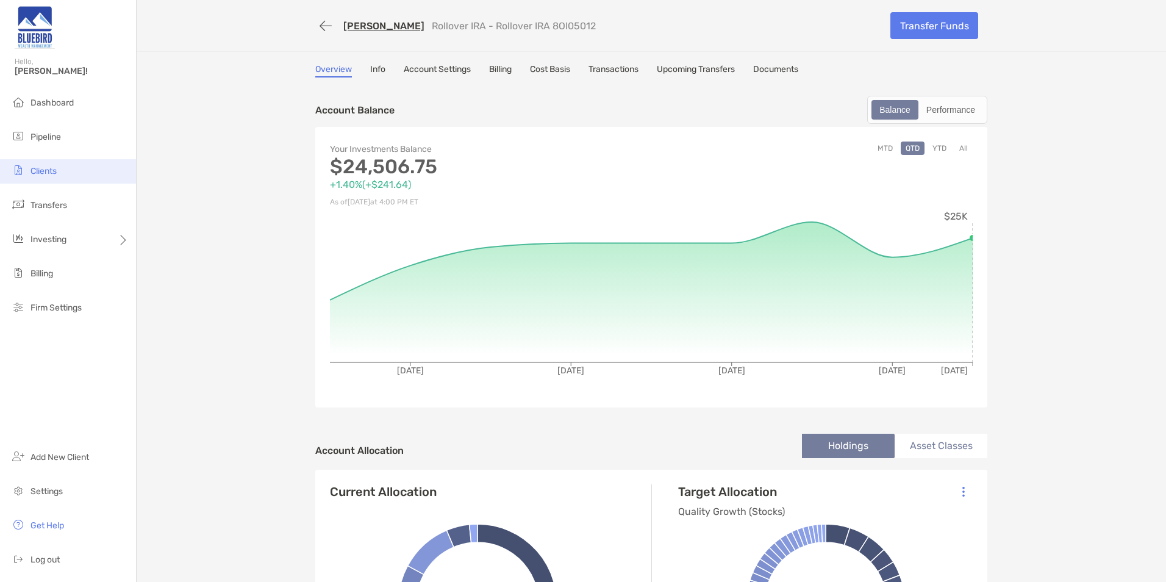
click at [69, 161] on li "Clients" at bounding box center [68, 171] width 136 height 24
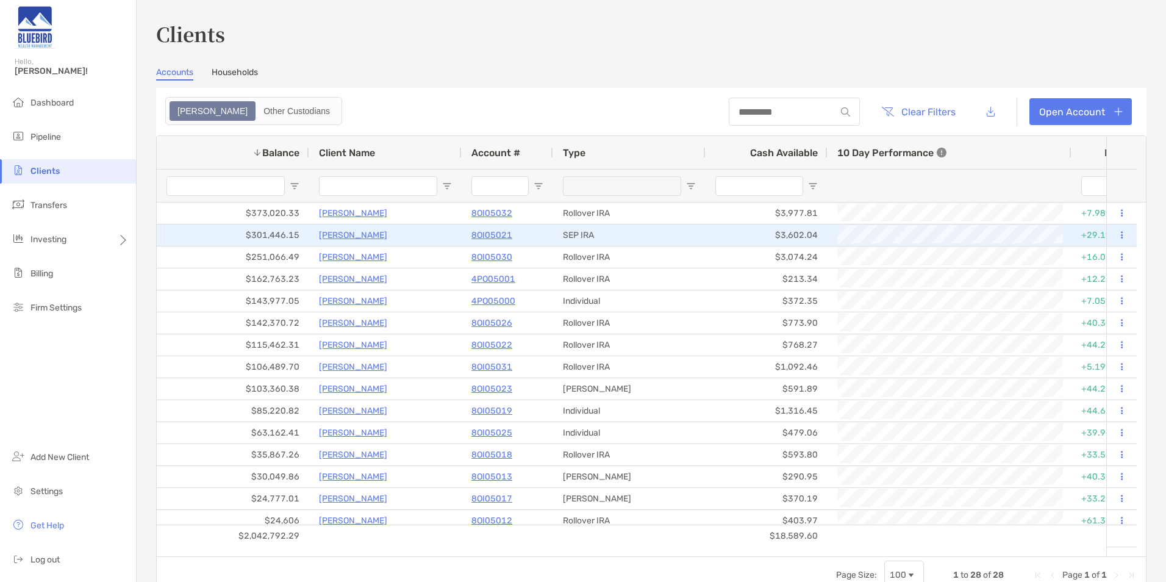
click at [346, 235] on p "Curtis Davis" at bounding box center [353, 234] width 68 height 15
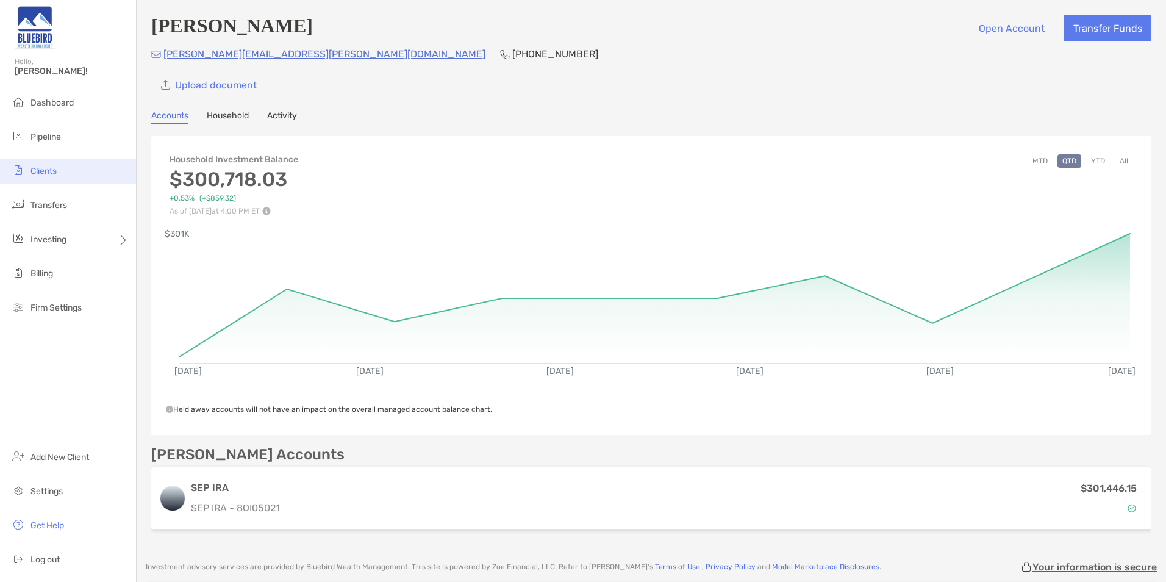
click at [77, 177] on li "Clients" at bounding box center [68, 171] width 136 height 24
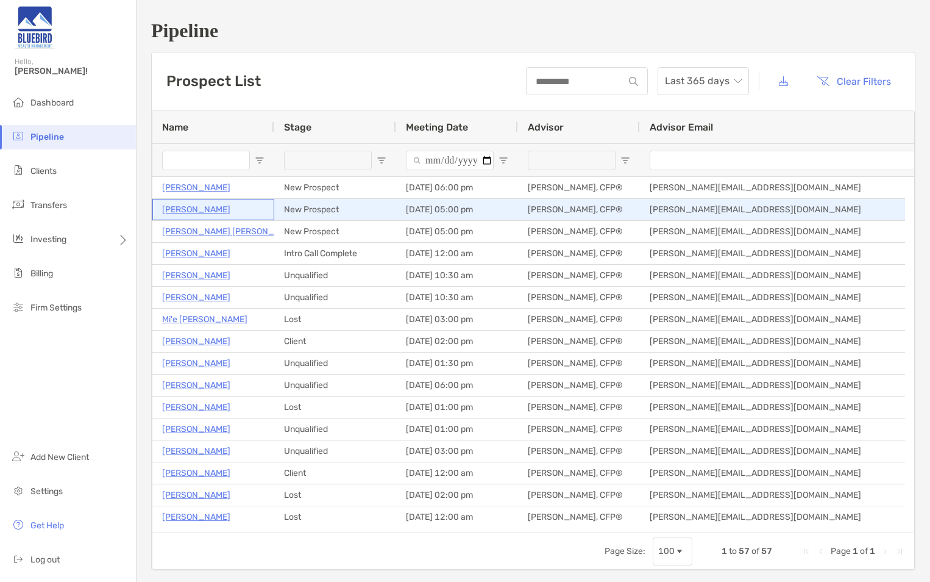
click at [193, 209] on p "Jeff Davis" at bounding box center [196, 209] width 68 height 15
